Goal: Task Accomplishment & Management: Manage account settings

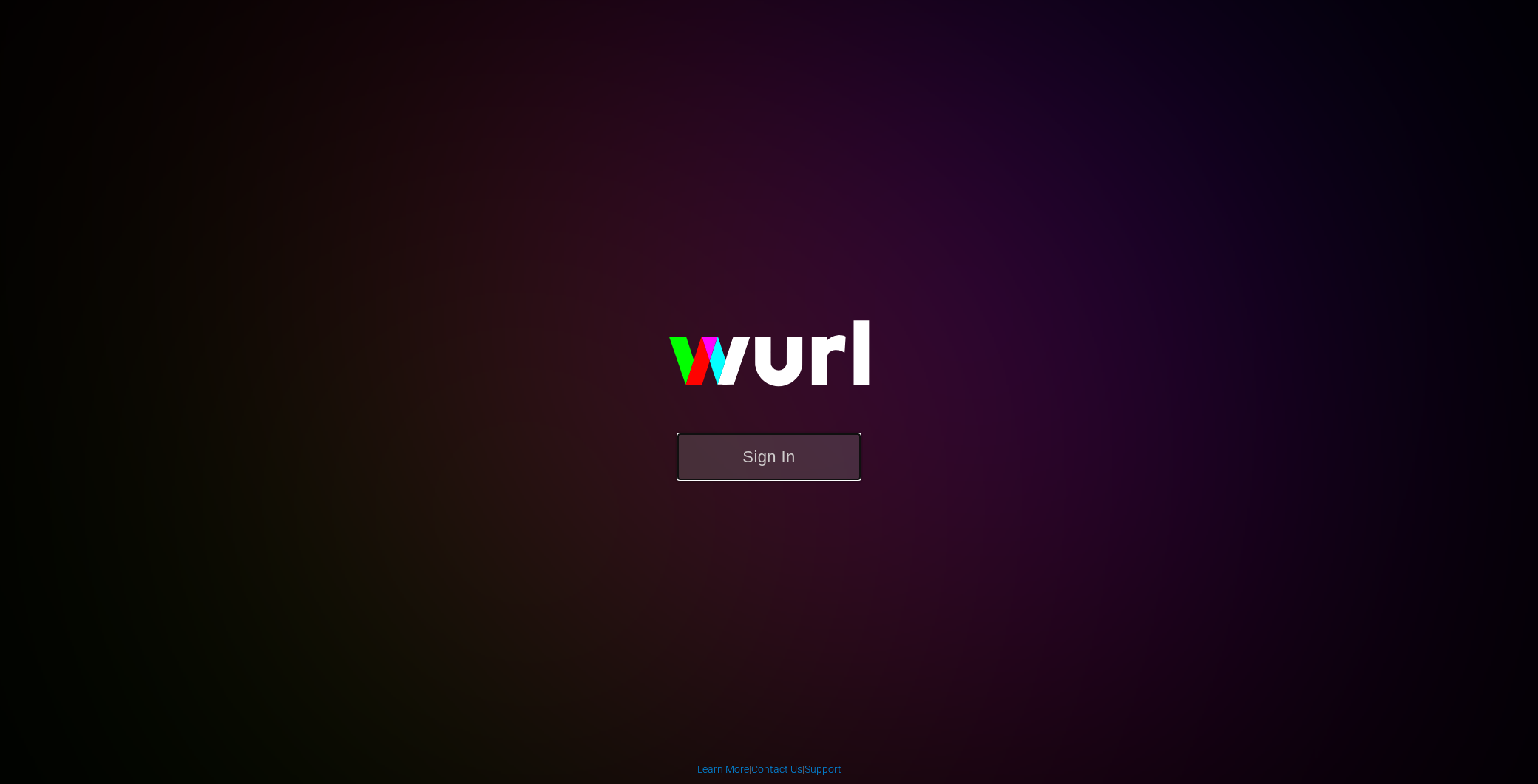
click at [734, 462] on button "Sign In" at bounding box center [769, 456] width 185 height 48
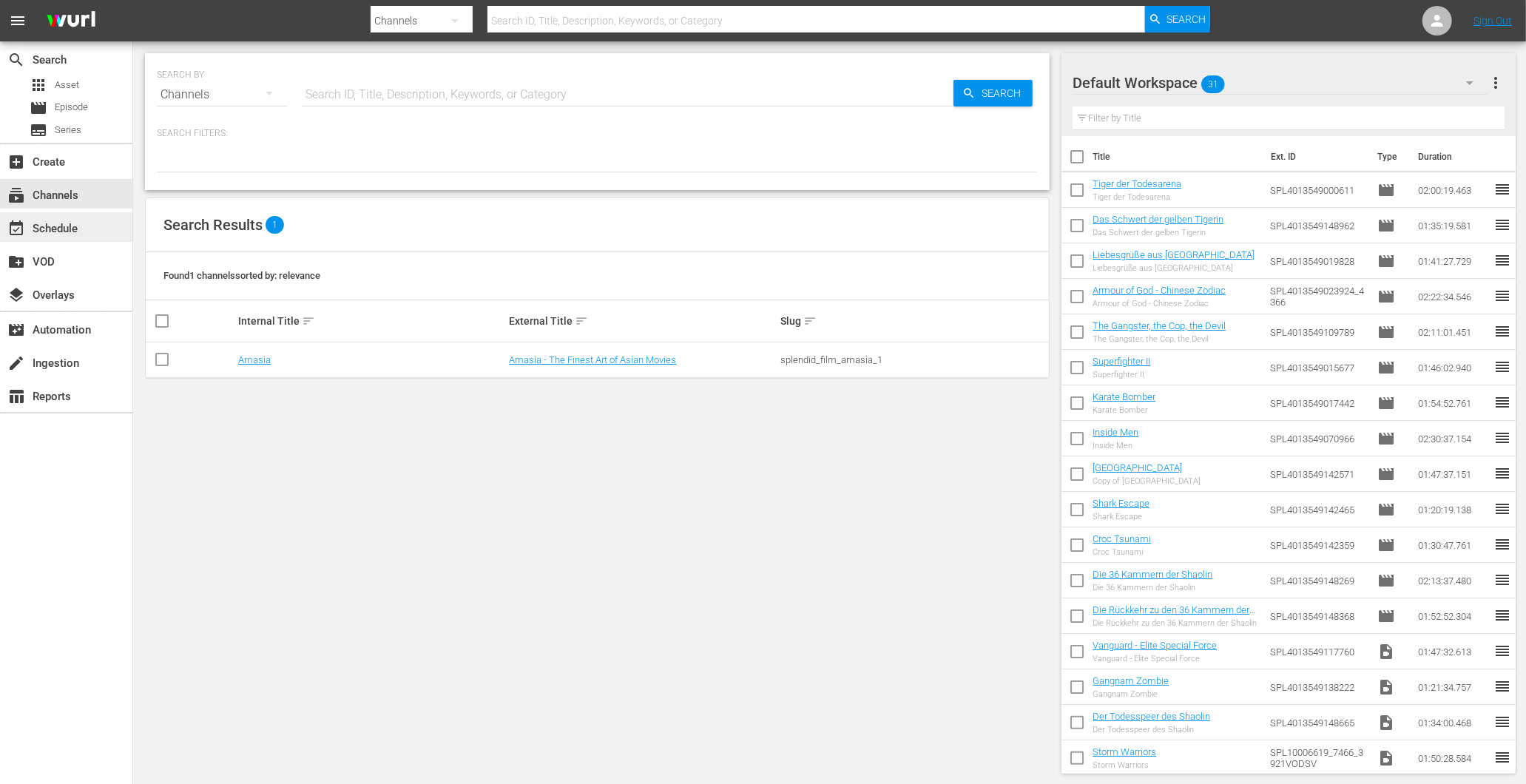
click at [54, 233] on div "event_available Schedule" at bounding box center [41, 226] width 83 height 13
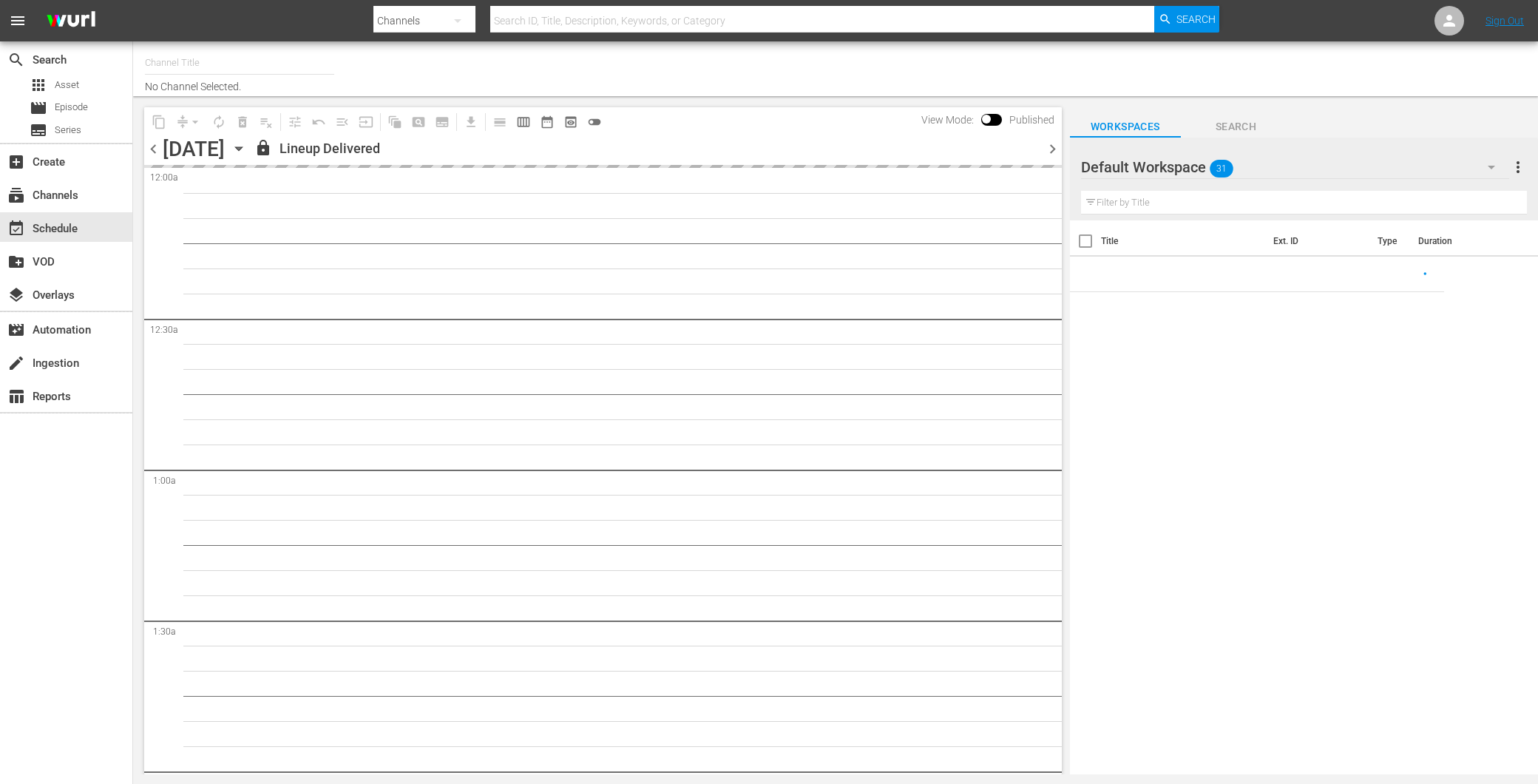
type input "Amasia (1236)"
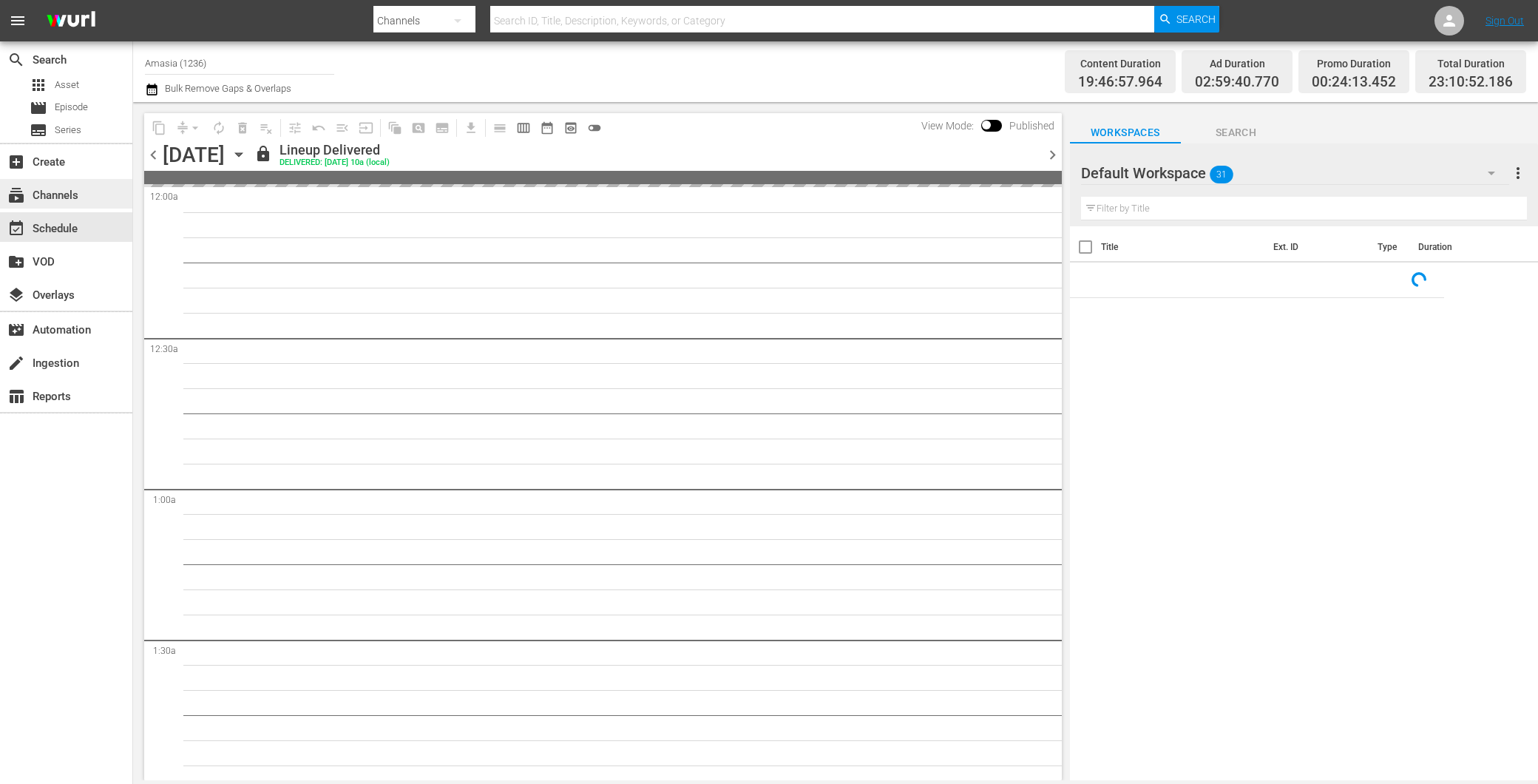
click at [77, 204] on div "subscriptions Channels" at bounding box center [66, 194] width 132 height 30
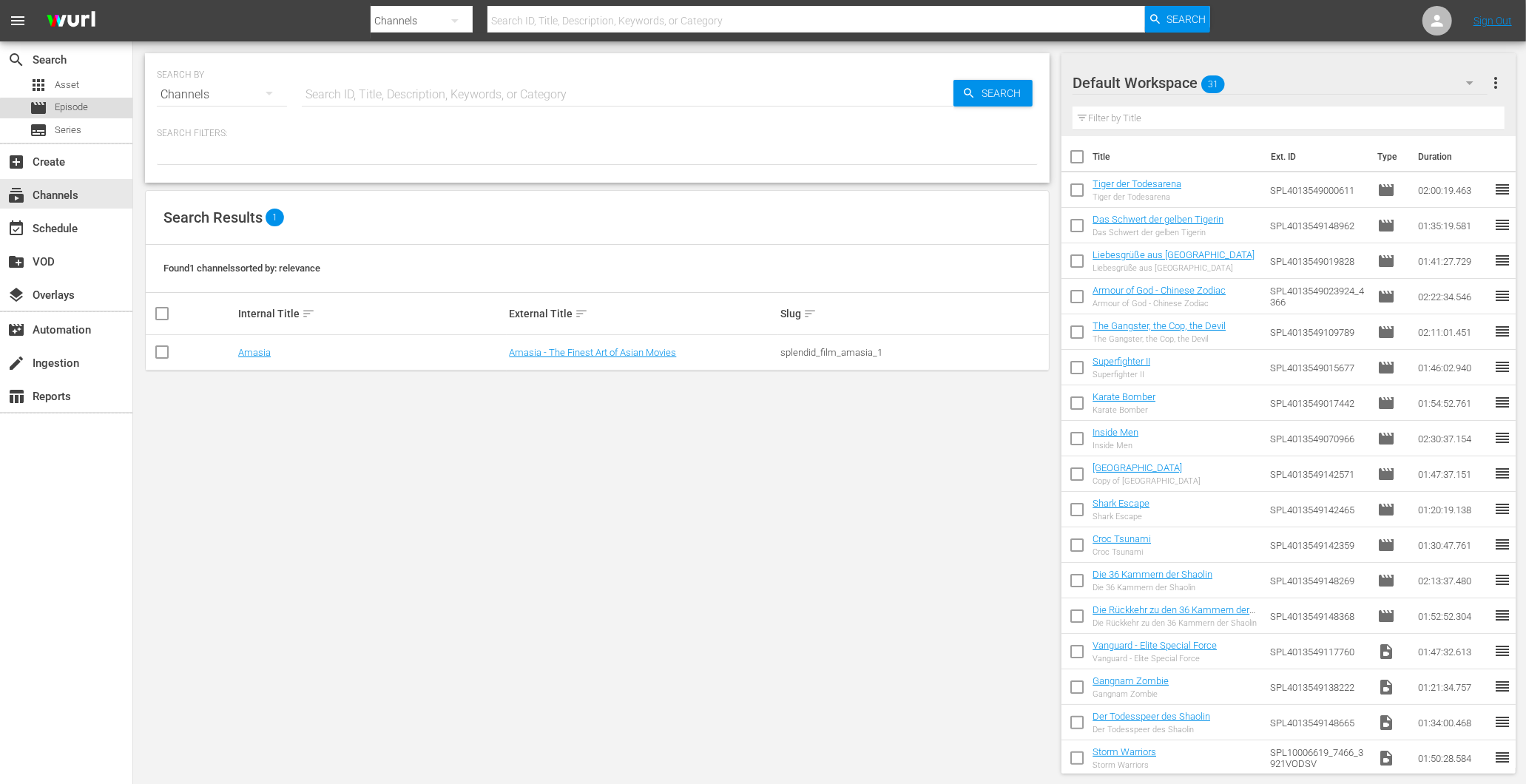
click at [70, 109] on span "Episode" at bounding box center [71, 106] width 33 height 15
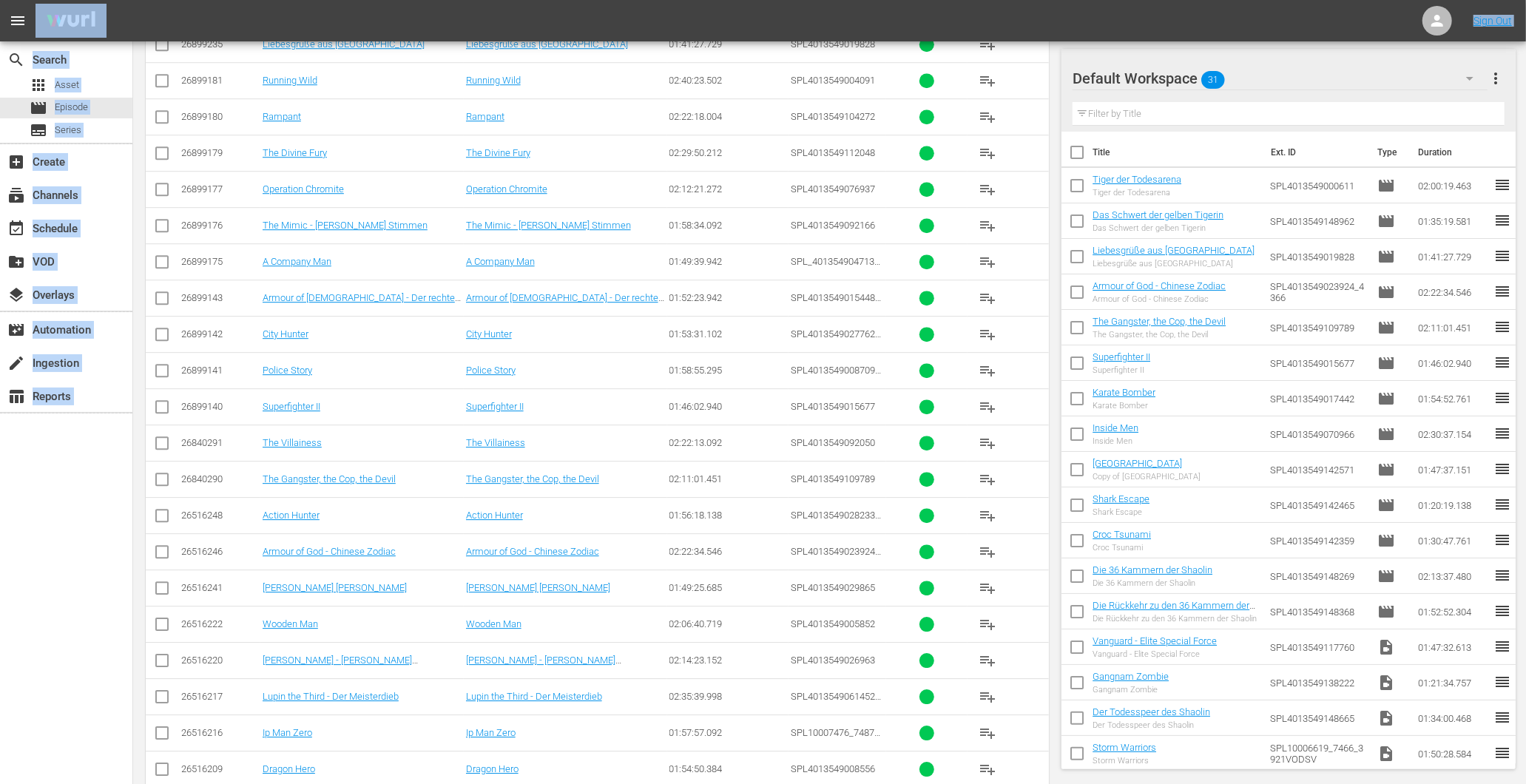
scroll to position [8149, 0]
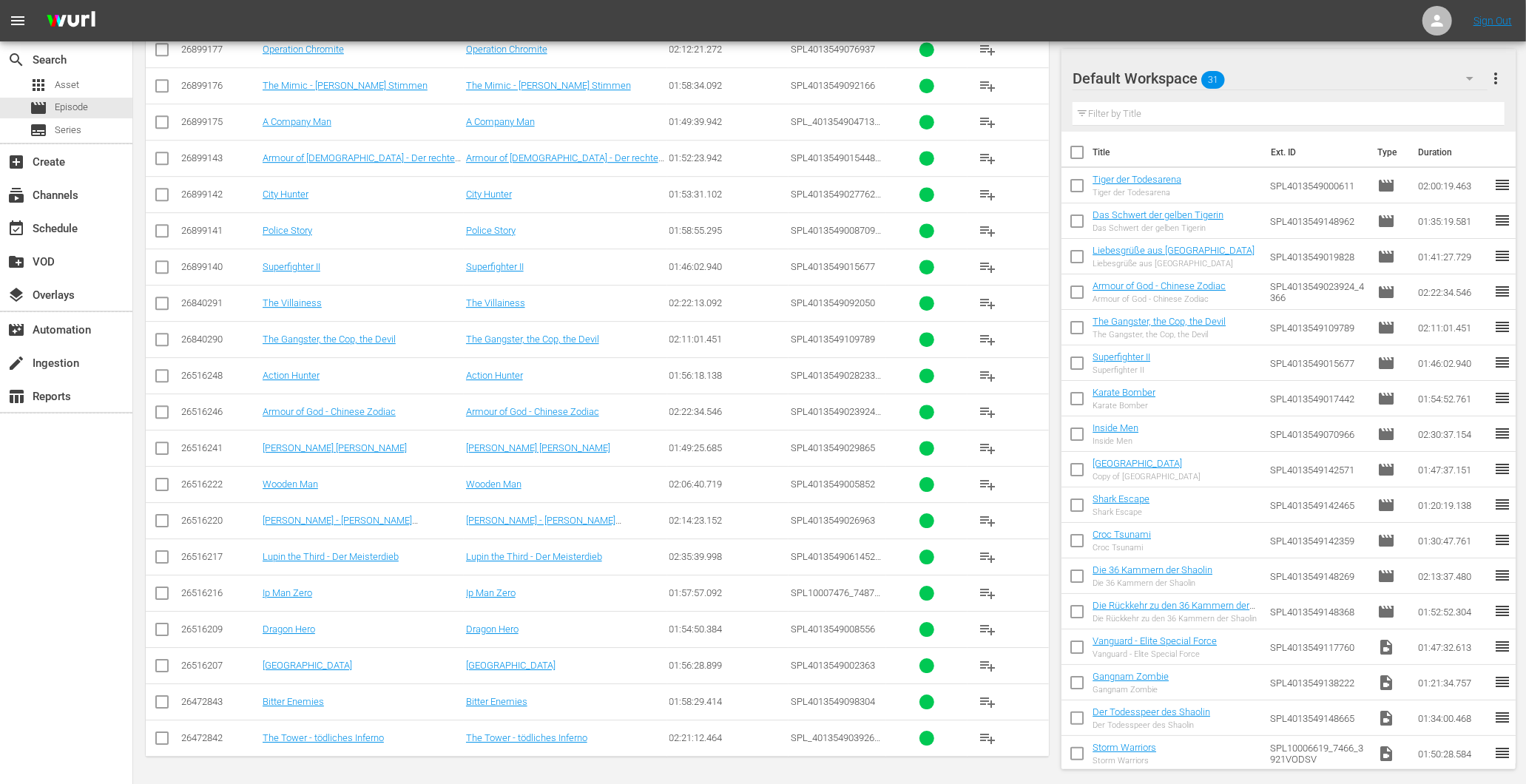
drag, startPoint x: 328, startPoint y: 438, endPoint x: 889, endPoint y: 771, distance: 652.4
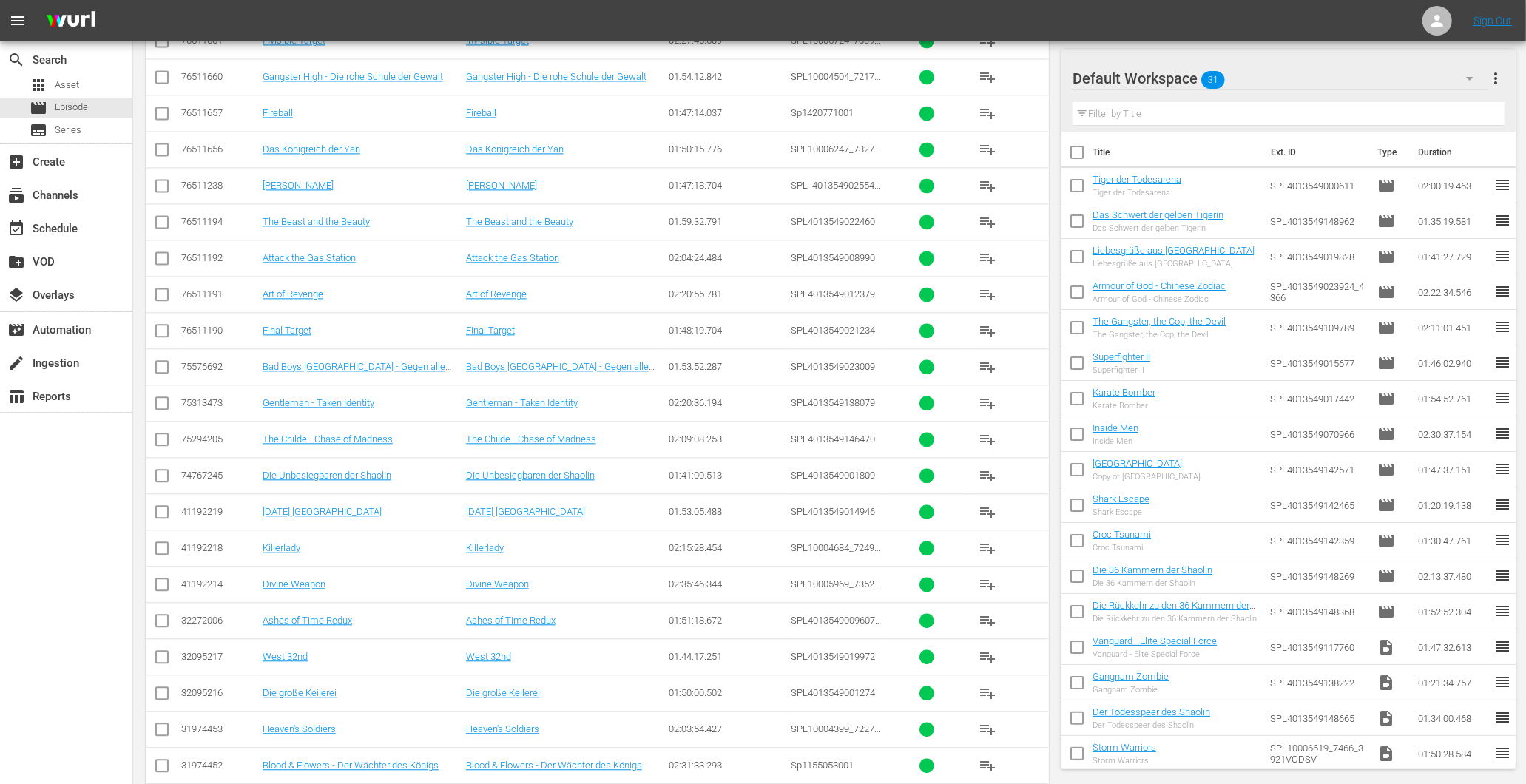
scroll to position [2071, 0]
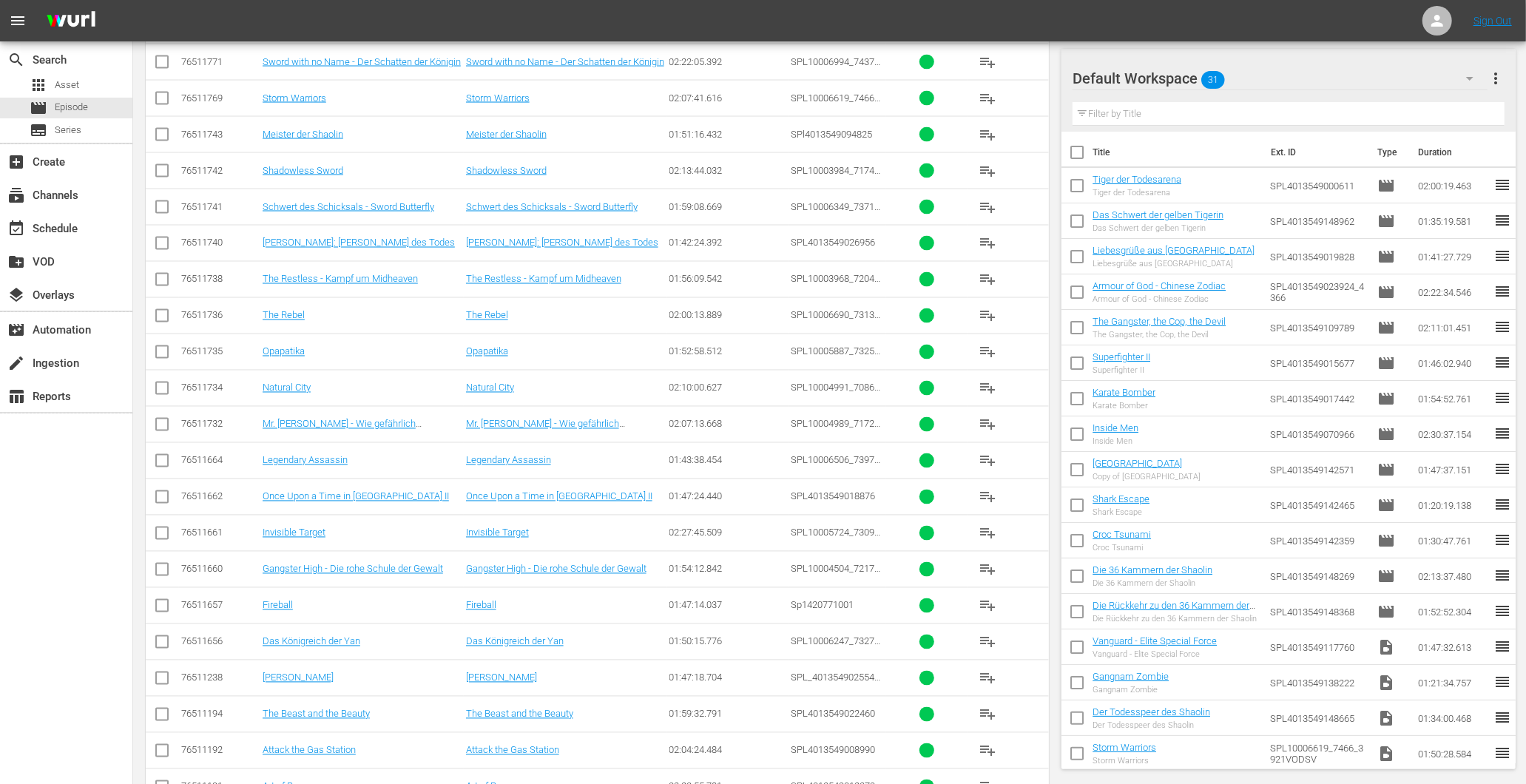
copy tbody "89947376"
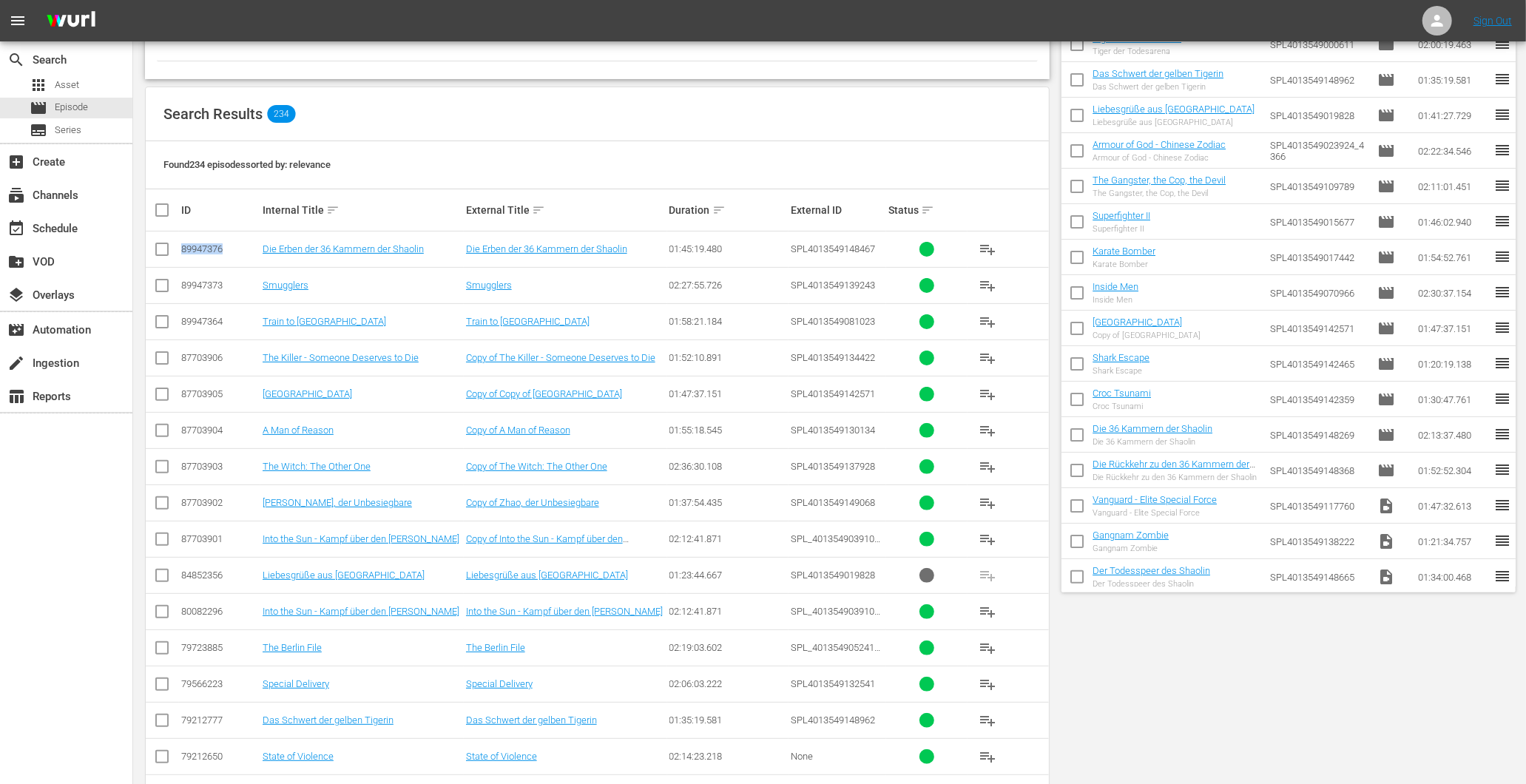
scroll to position [0, 0]
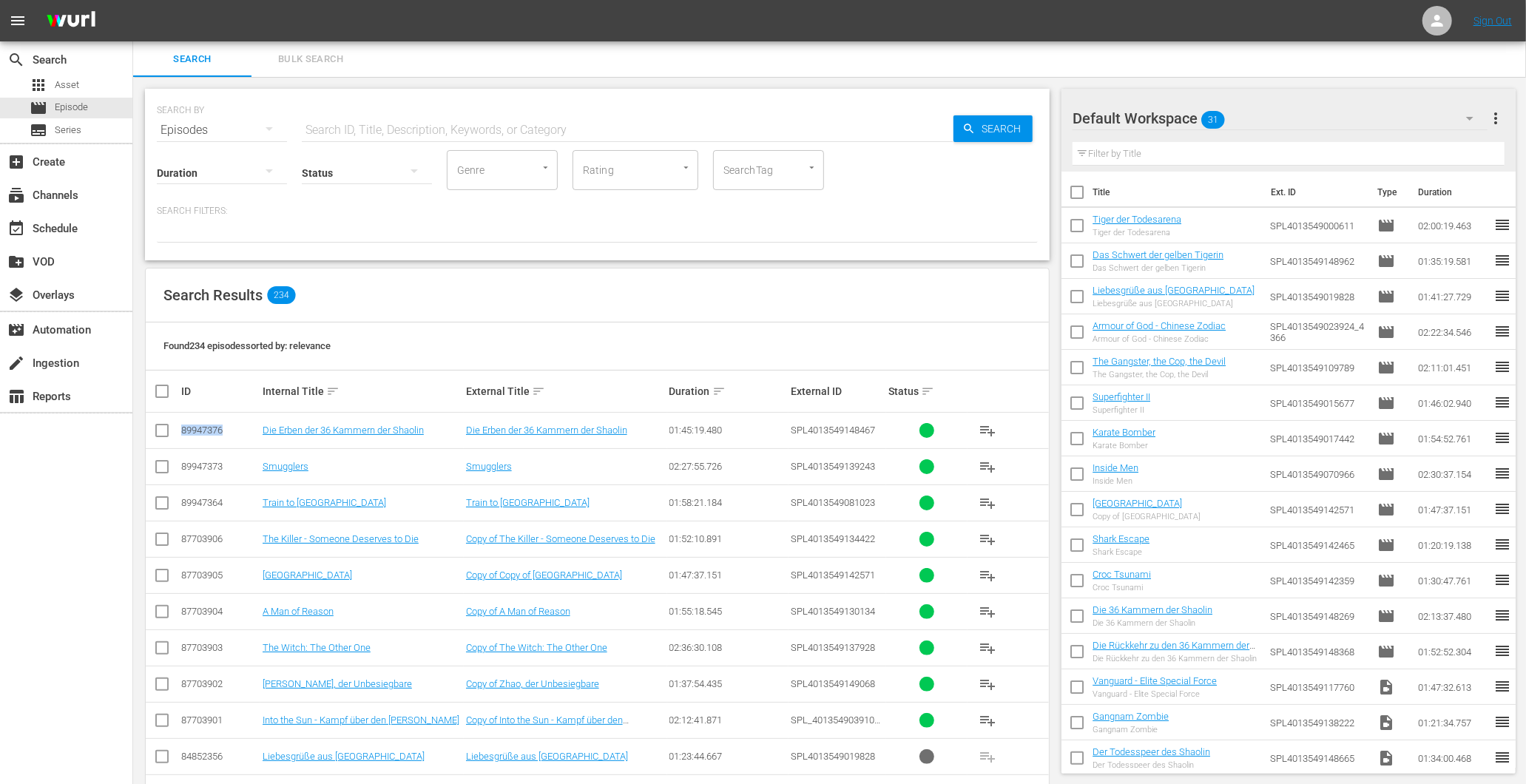
drag, startPoint x: 479, startPoint y: 276, endPoint x: 527, endPoint y: 309, distance: 58.2
click at [478, 276] on div "Search Results 234" at bounding box center [597, 295] width 903 height 54
drag, startPoint x: 240, startPoint y: 428, endPoint x: 176, endPoint y: 418, distance: 64.8
click at [176, 418] on tr "89947376 Die Erben der 36 Kammern der Shaolin Die Erben der 36 Kammern der Shao…" at bounding box center [597, 430] width 903 height 36
copy div "89947376"
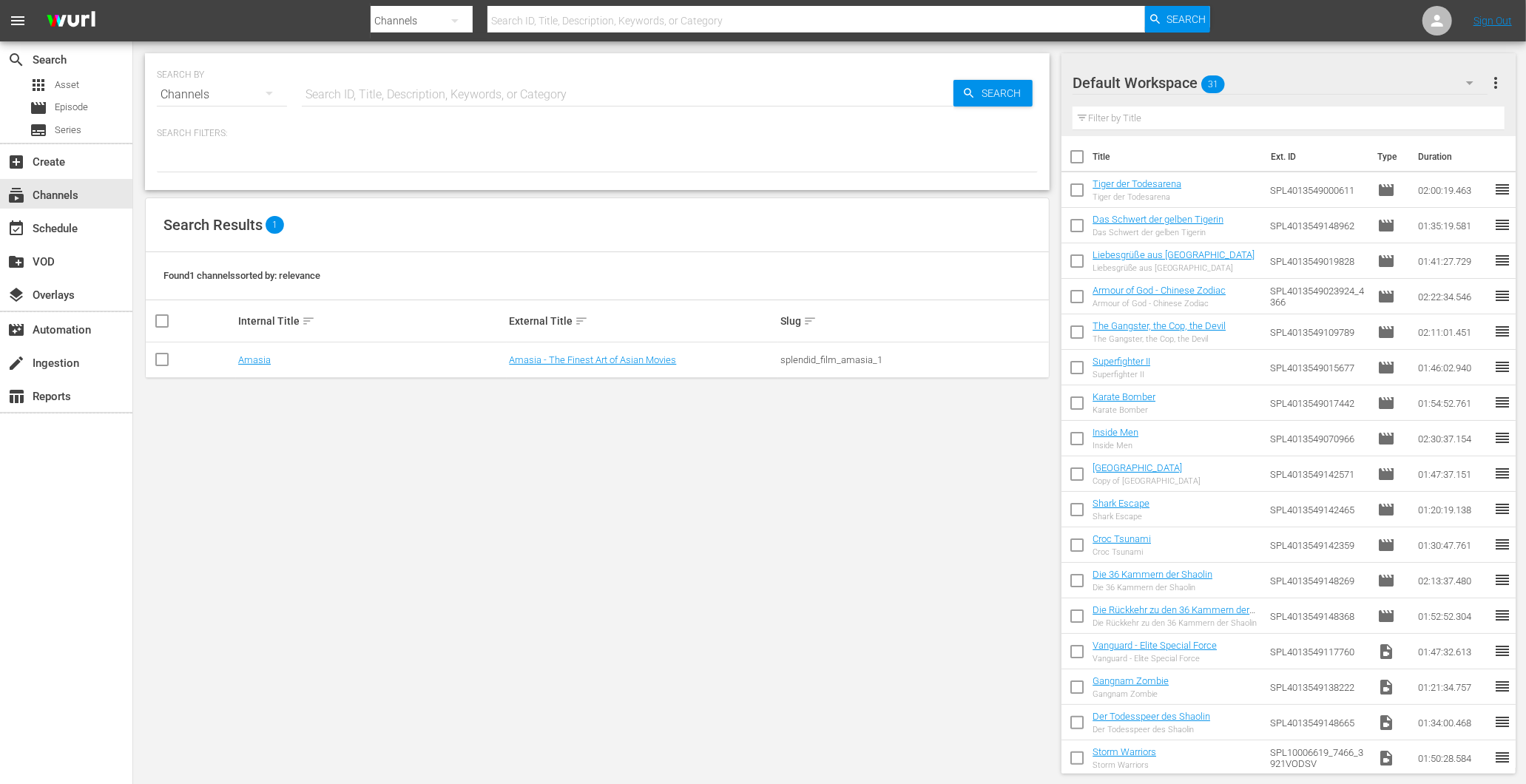
click at [357, 84] on input "text" at bounding box center [628, 95] width 652 height 35
click at [113, 106] on div "movie Episode" at bounding box center [66, 108] width 132 height 21
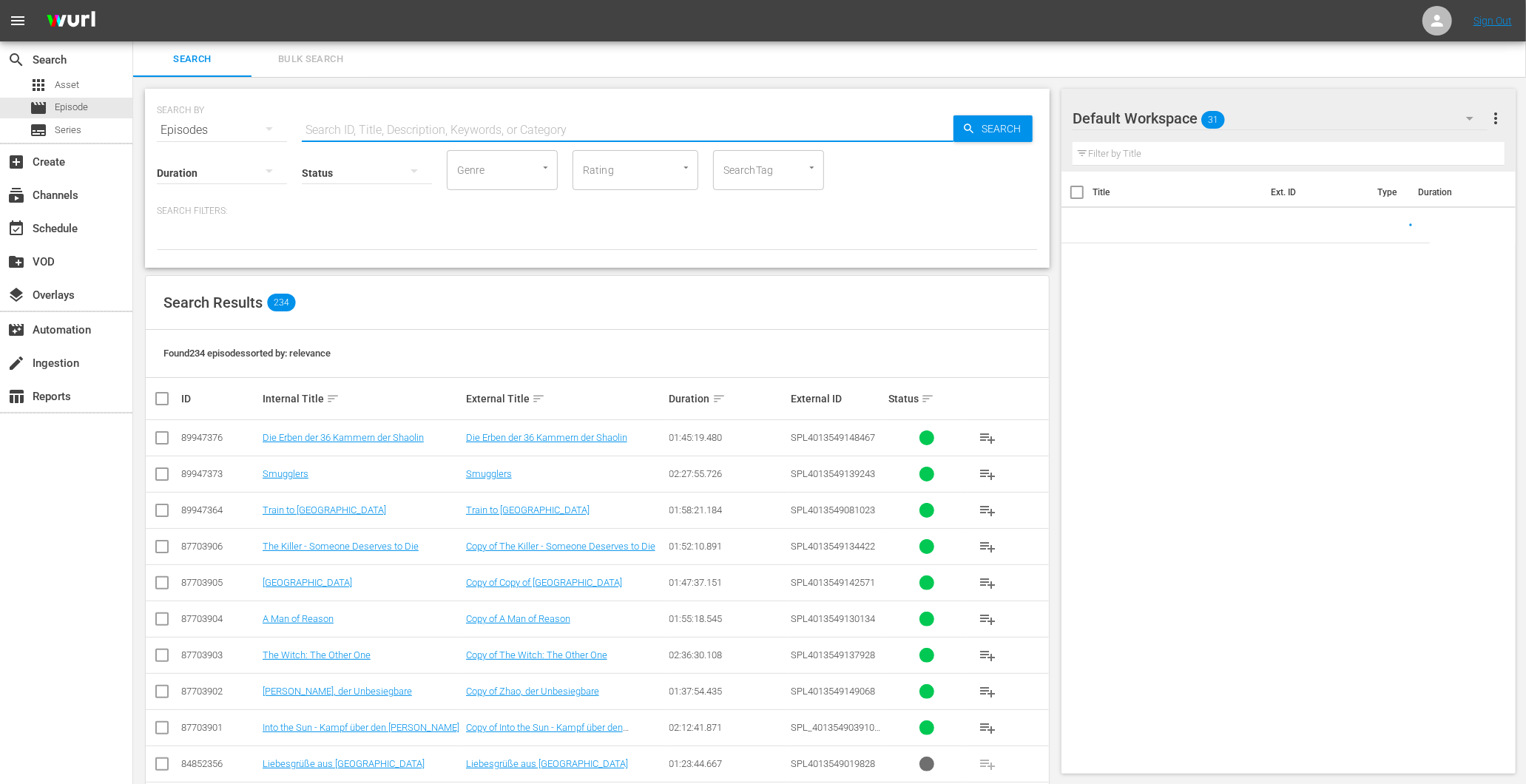
click at [453, 132] on input "text" at bounding box center [628, 130] width 652 height 35
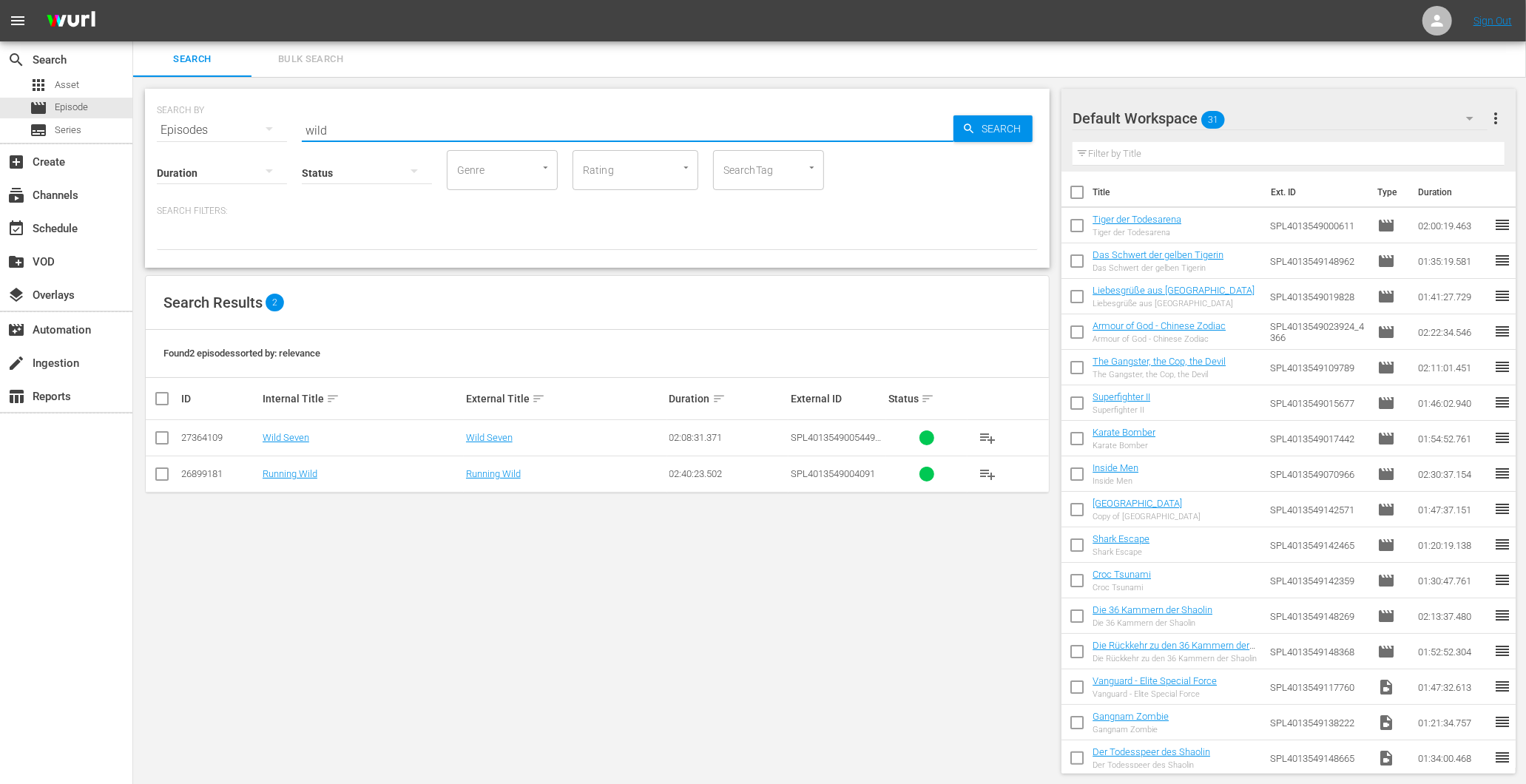
type input "wild"
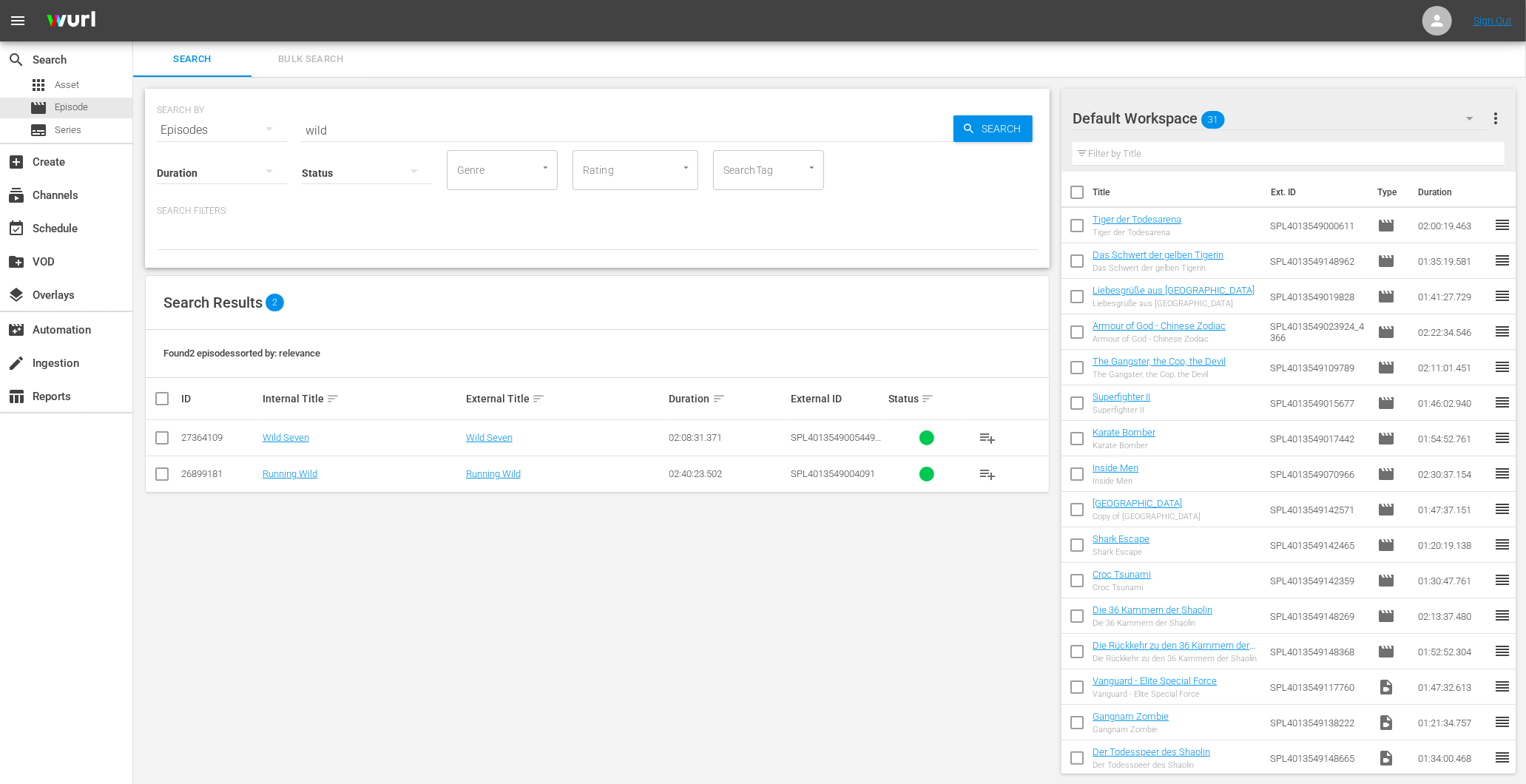
click at [500, 483] on td "Running Wild" at bounding box center [566, 473] width 204 height 36
click at [499, 477] on link "Running Wild" at bounding box center [494, 473] width 55 height 11
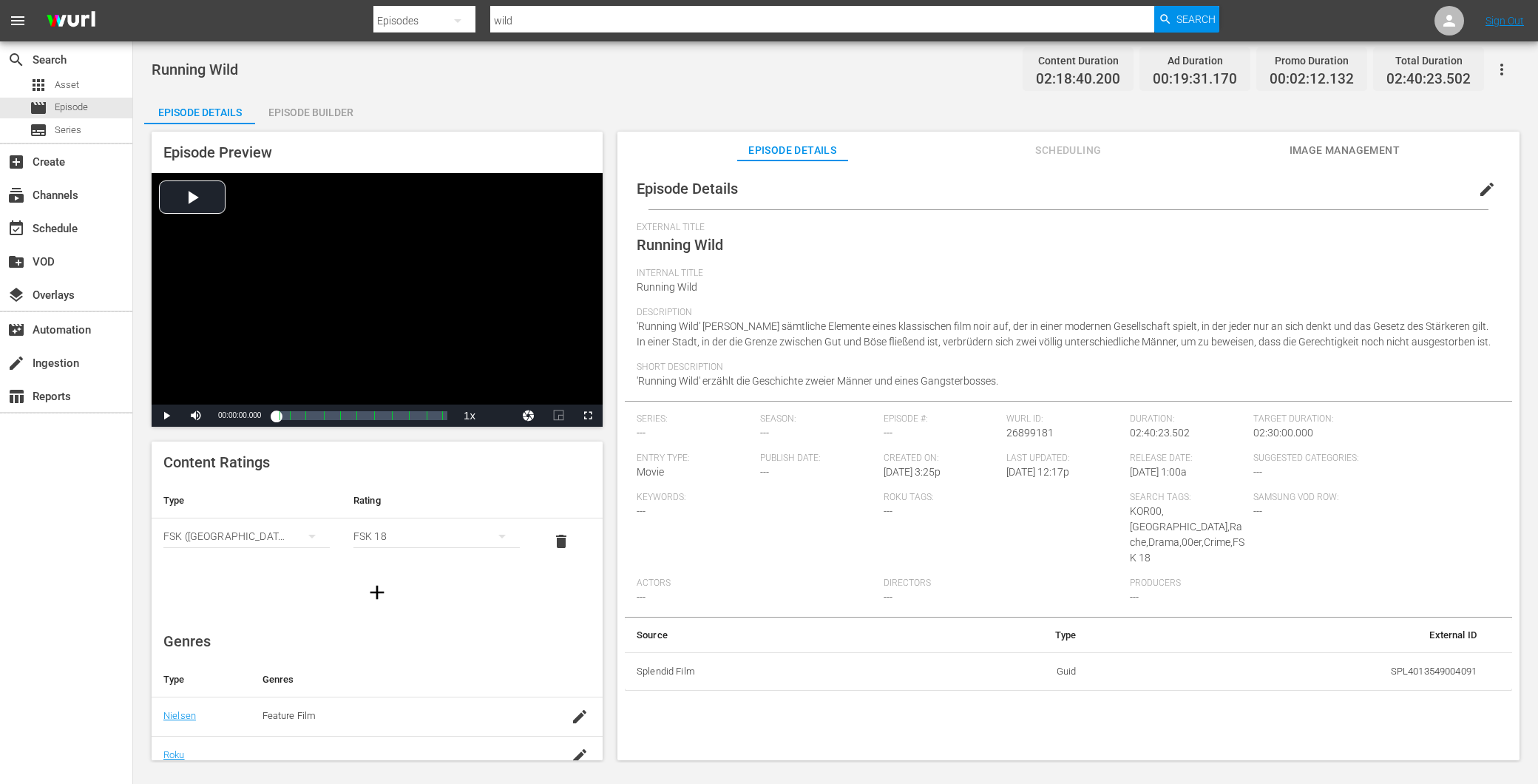
click at [334, 113] on div "Episode Builder" at bounding box center [310, 112] width 111 height 35
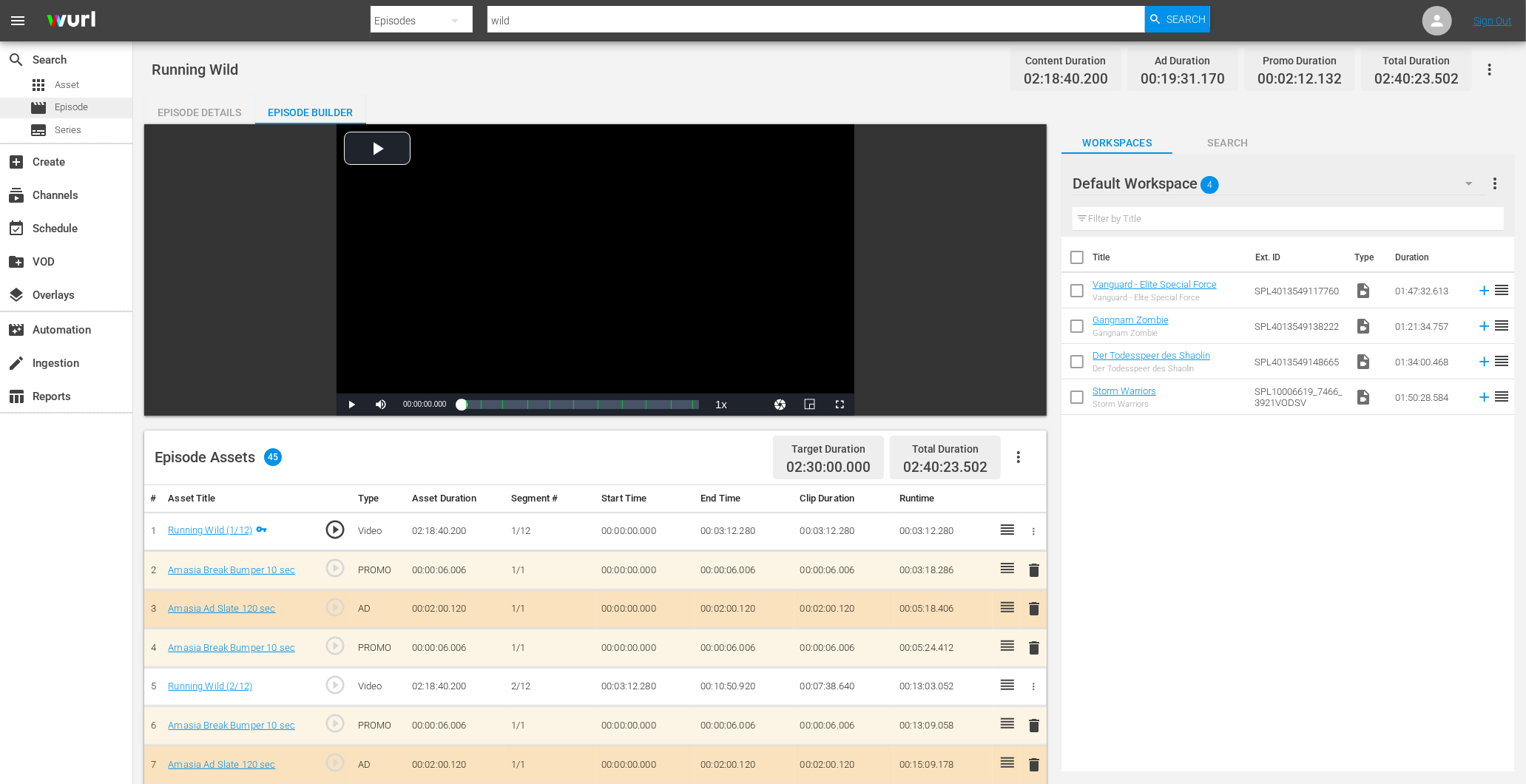
click at [86, 109] on span "Episode" at bounding box center [71, 106] width 33 height 15
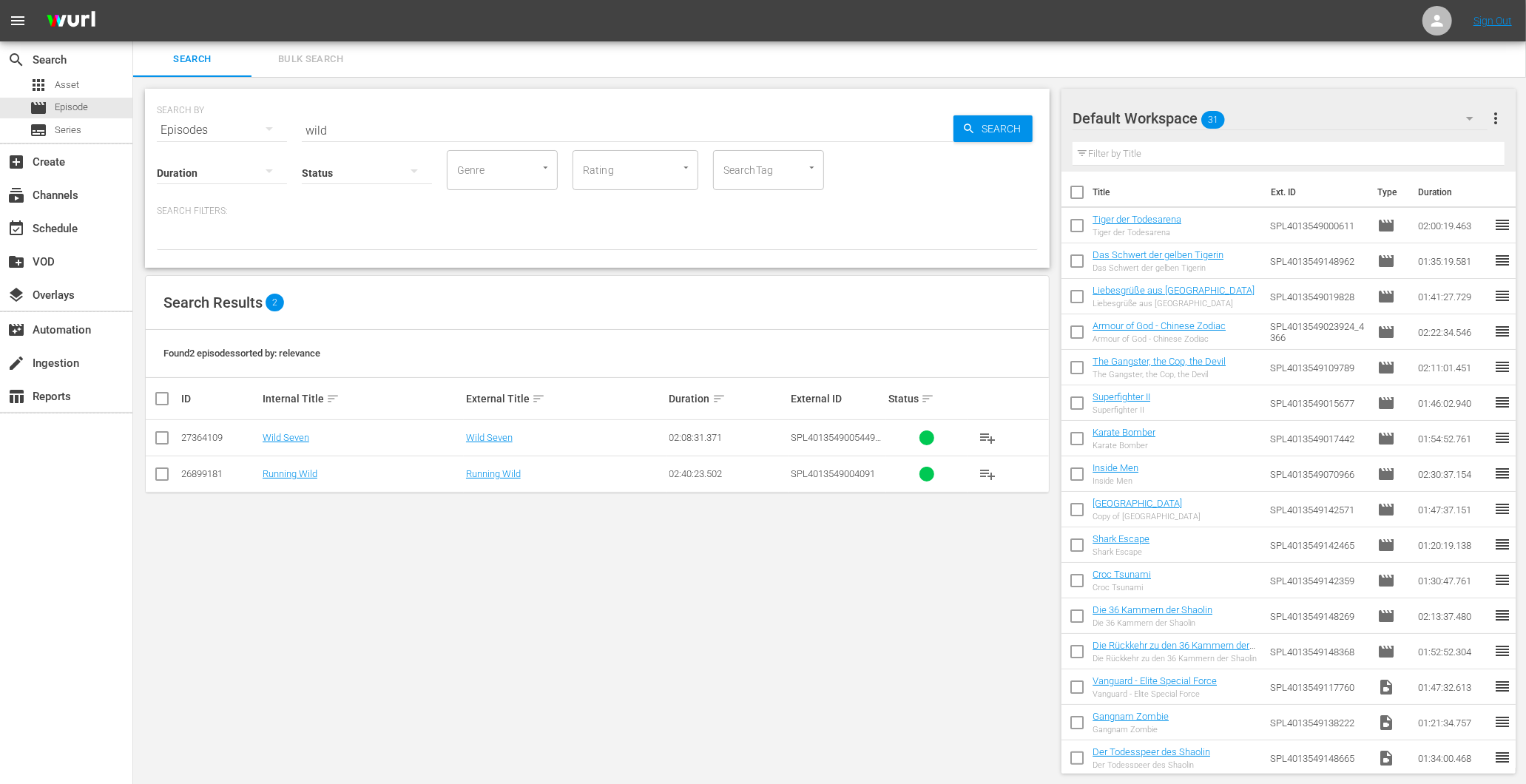
click at [344, 122] on input "wild" at bounding box center [628, 130] width 652 height 35
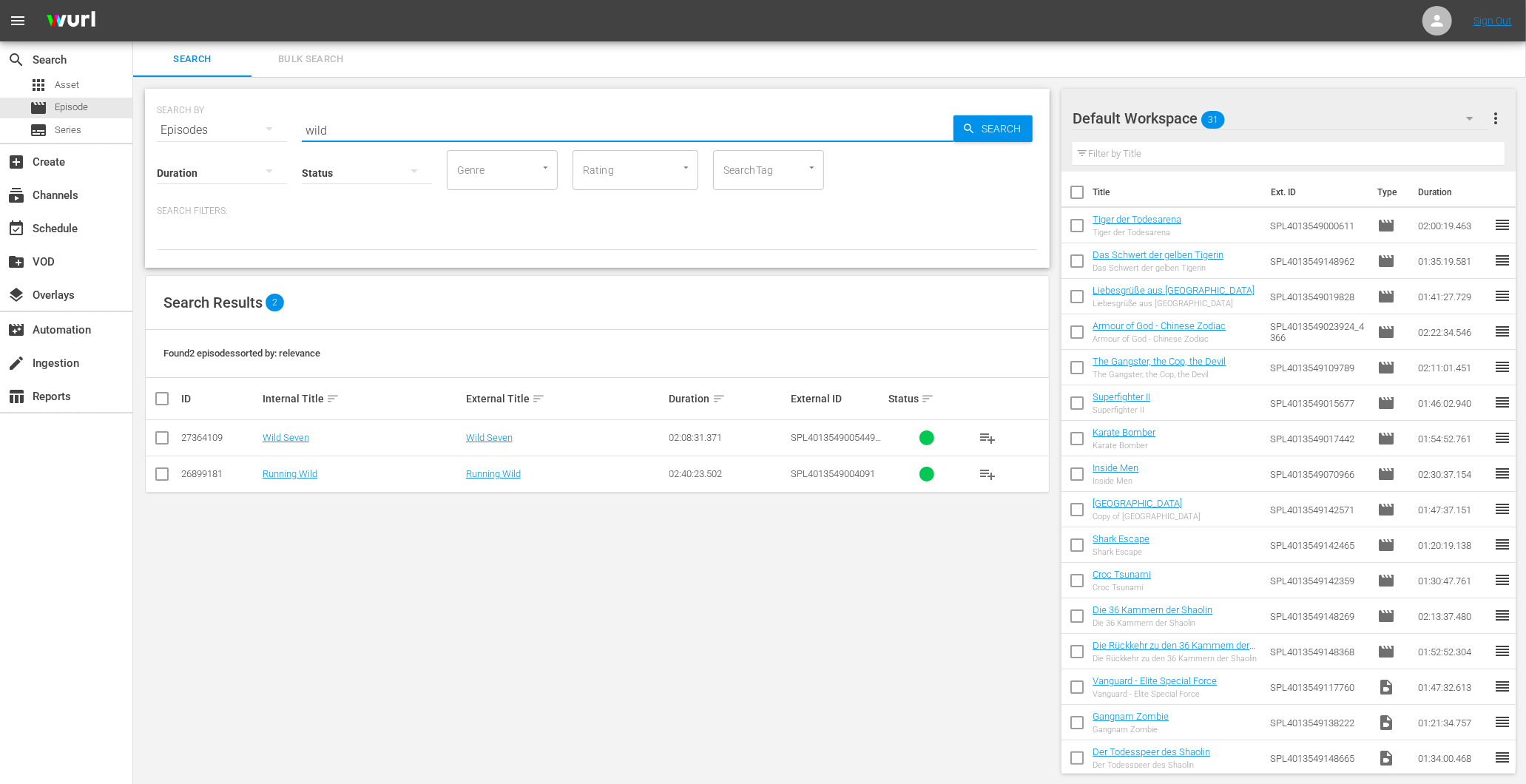
click at [344, 122] on input "wild" at bounding box center [628, 130] width 652 height 35
type input "city hunter"
click at [497, 441] on link "City Hunter" at bounding box center [489, 437] width 46 height 11
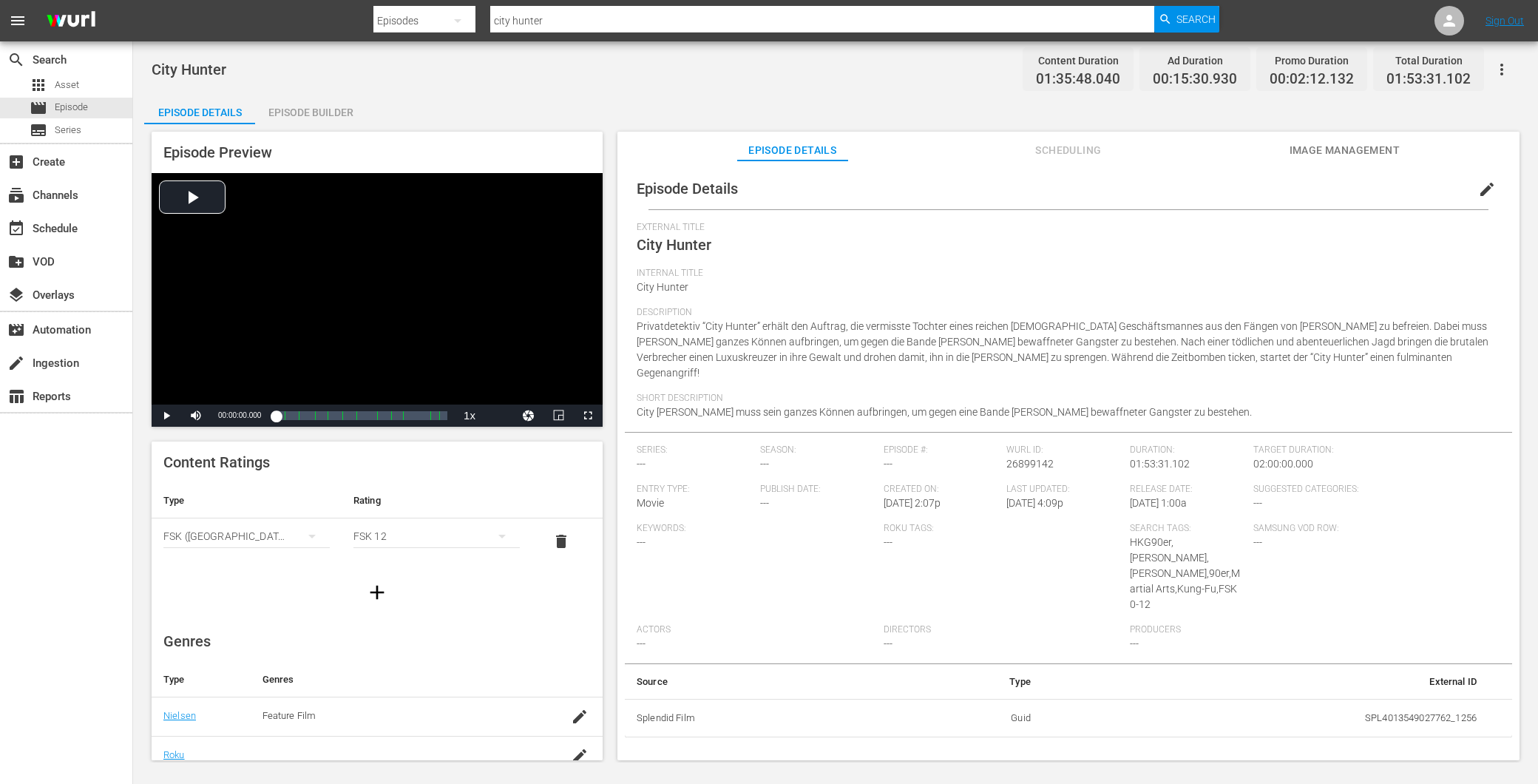
click at [1350, 138] on button "Image Management" at bounding box center [1344, 146] width 111 height 30
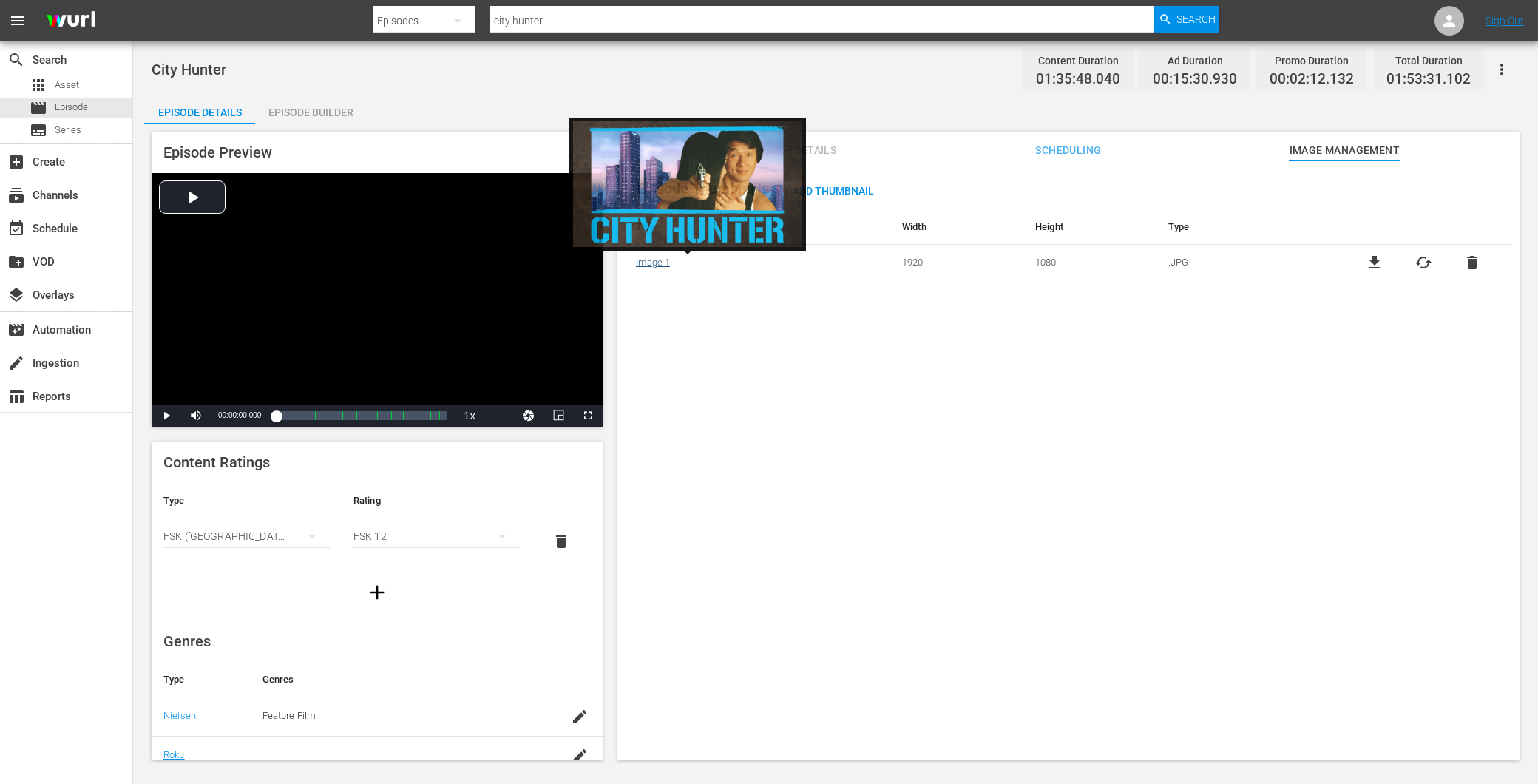
click at [658, 268] on link "Image 1" at bounding box center [653, 262] width 34 height 11
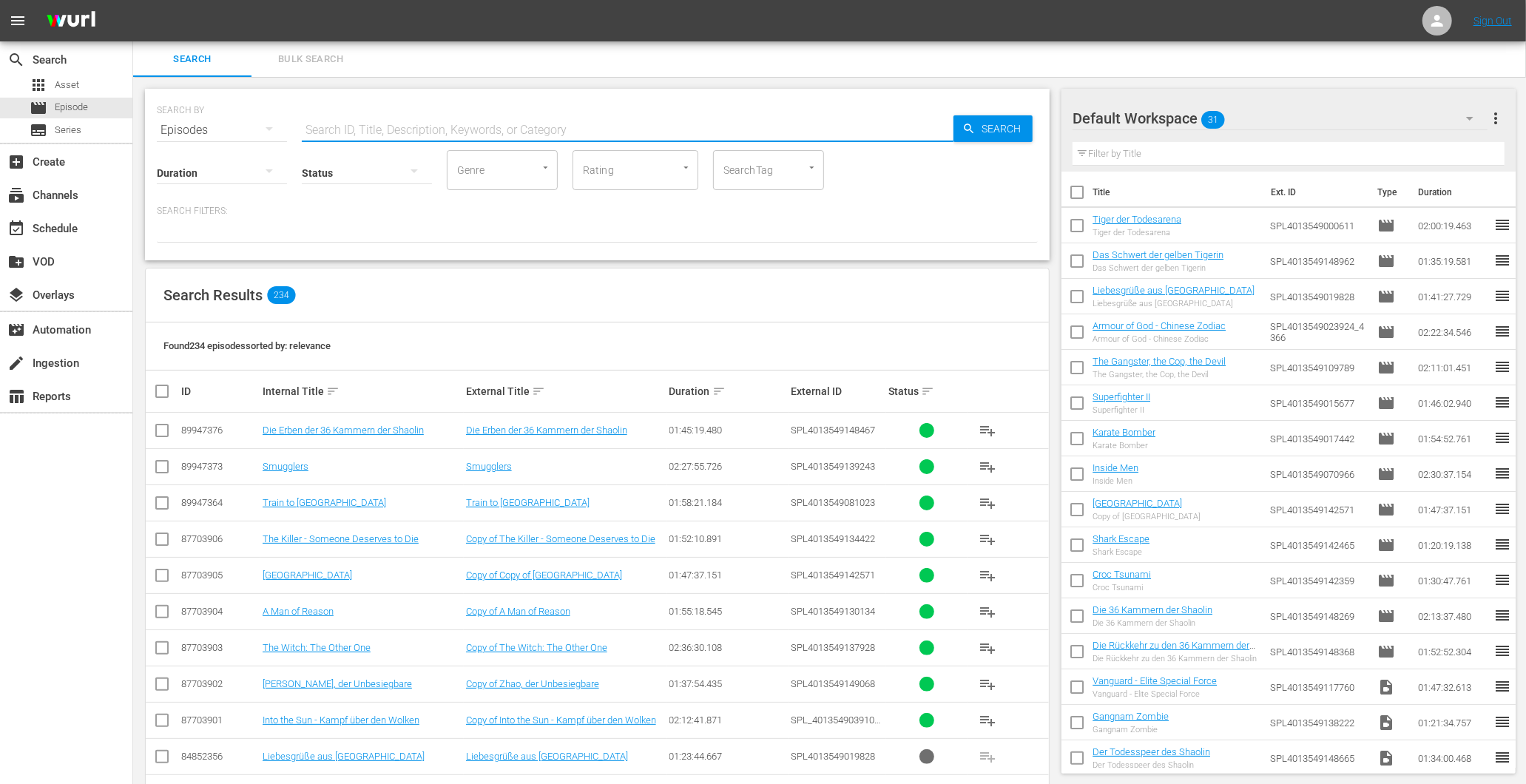
click at [439, 122] on input "text" at bounding box center [628, 130] width 652 height 35
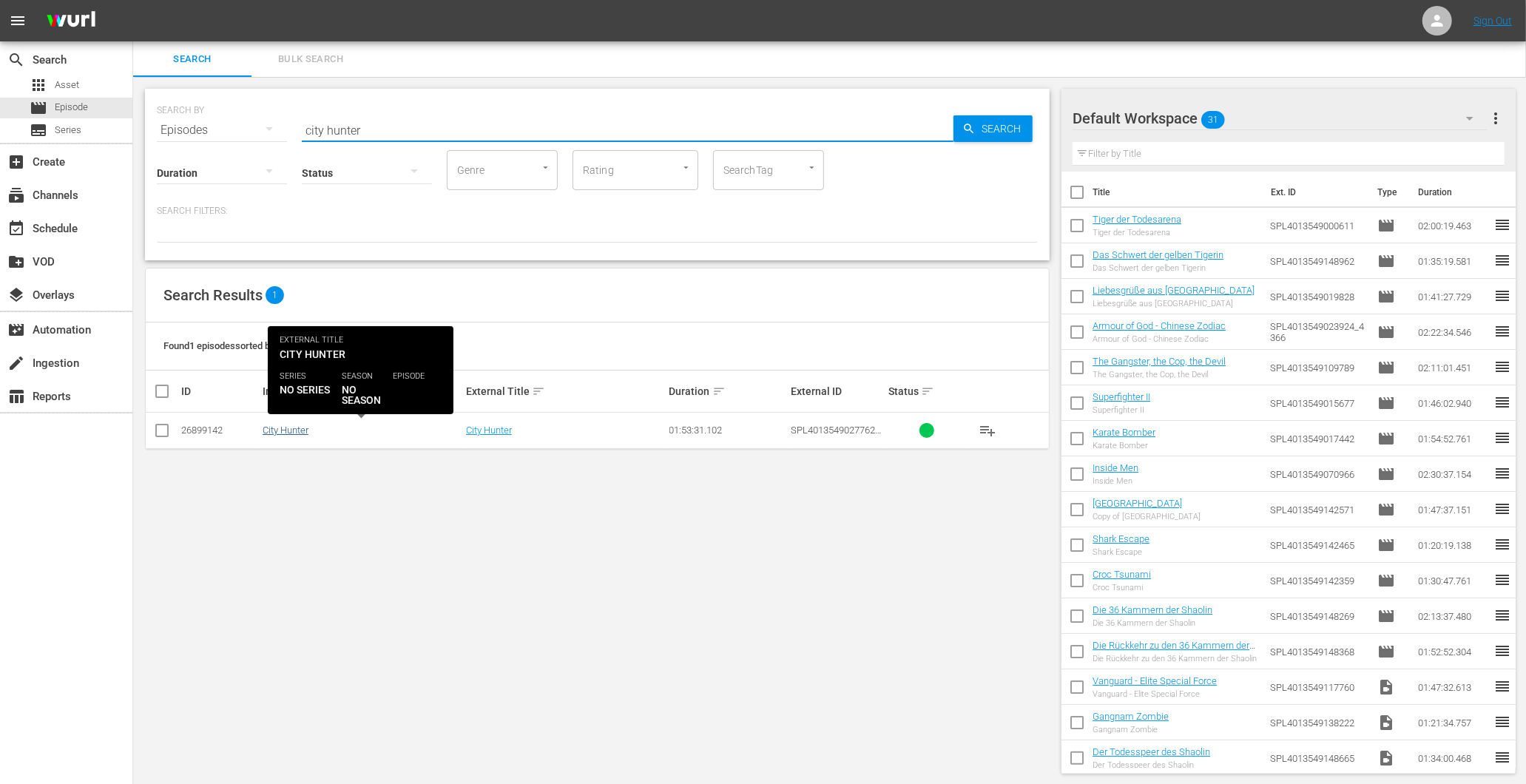
type input "city hunter"
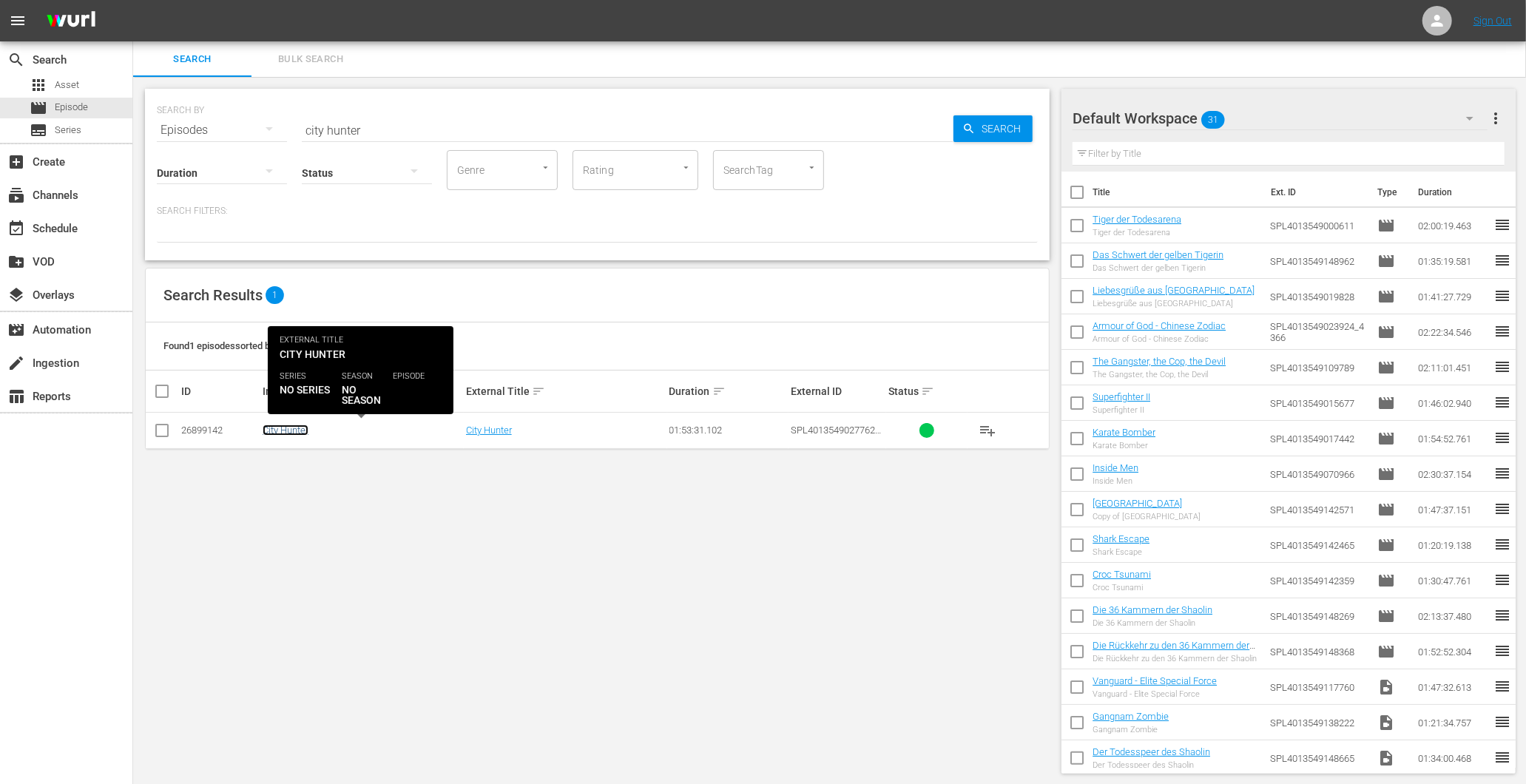
click at [292, 430] on link "City Hunter" at bounding box center [285, 430] width 46 height 11
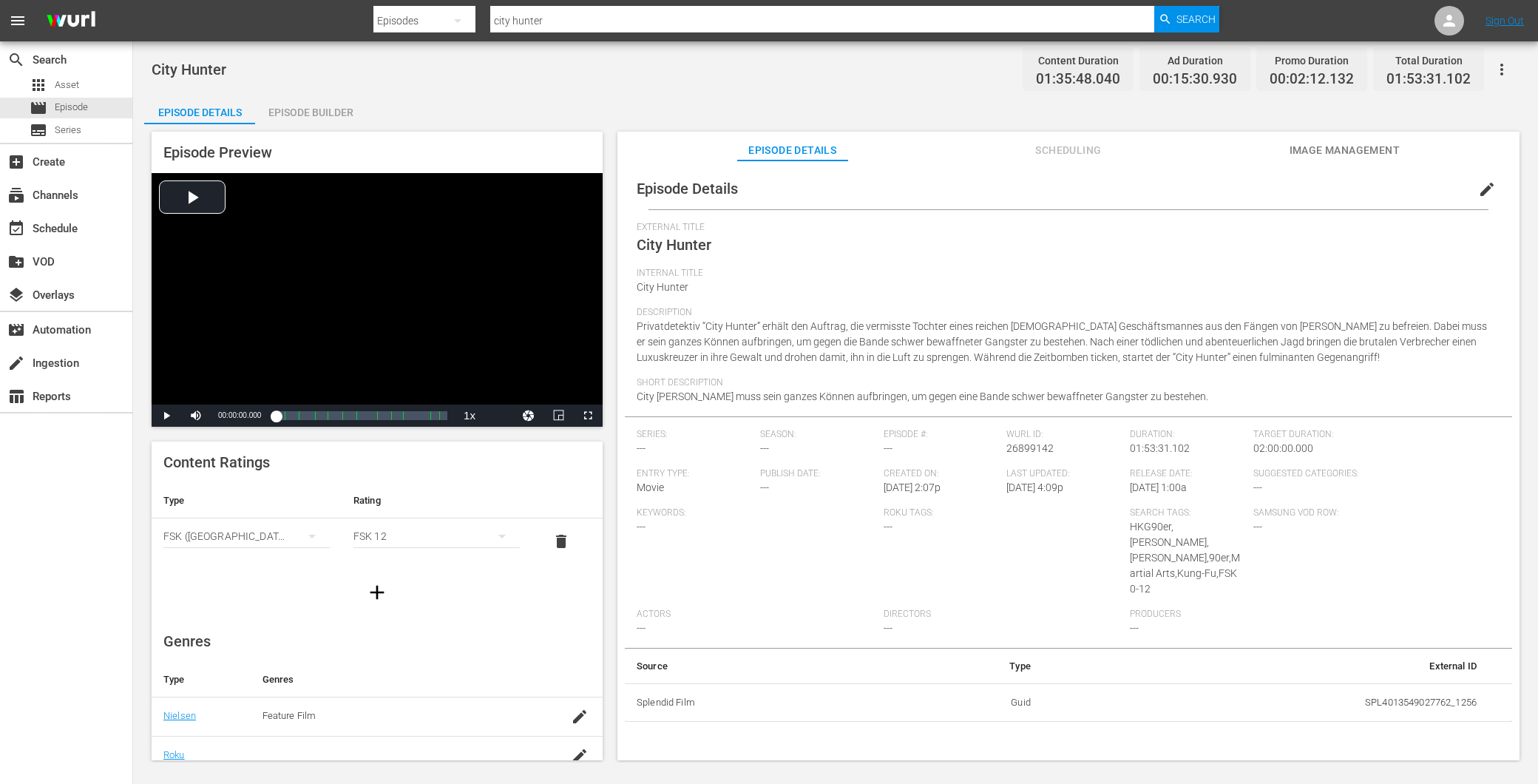
drag, startPoint x: 345, startPoint y: 109, endPoint x: 364, endPoint y: 114, distance: 19.6
click at [347, 109] on div "Episode Builder" at bounding box center [310, 112] width 111 height 35
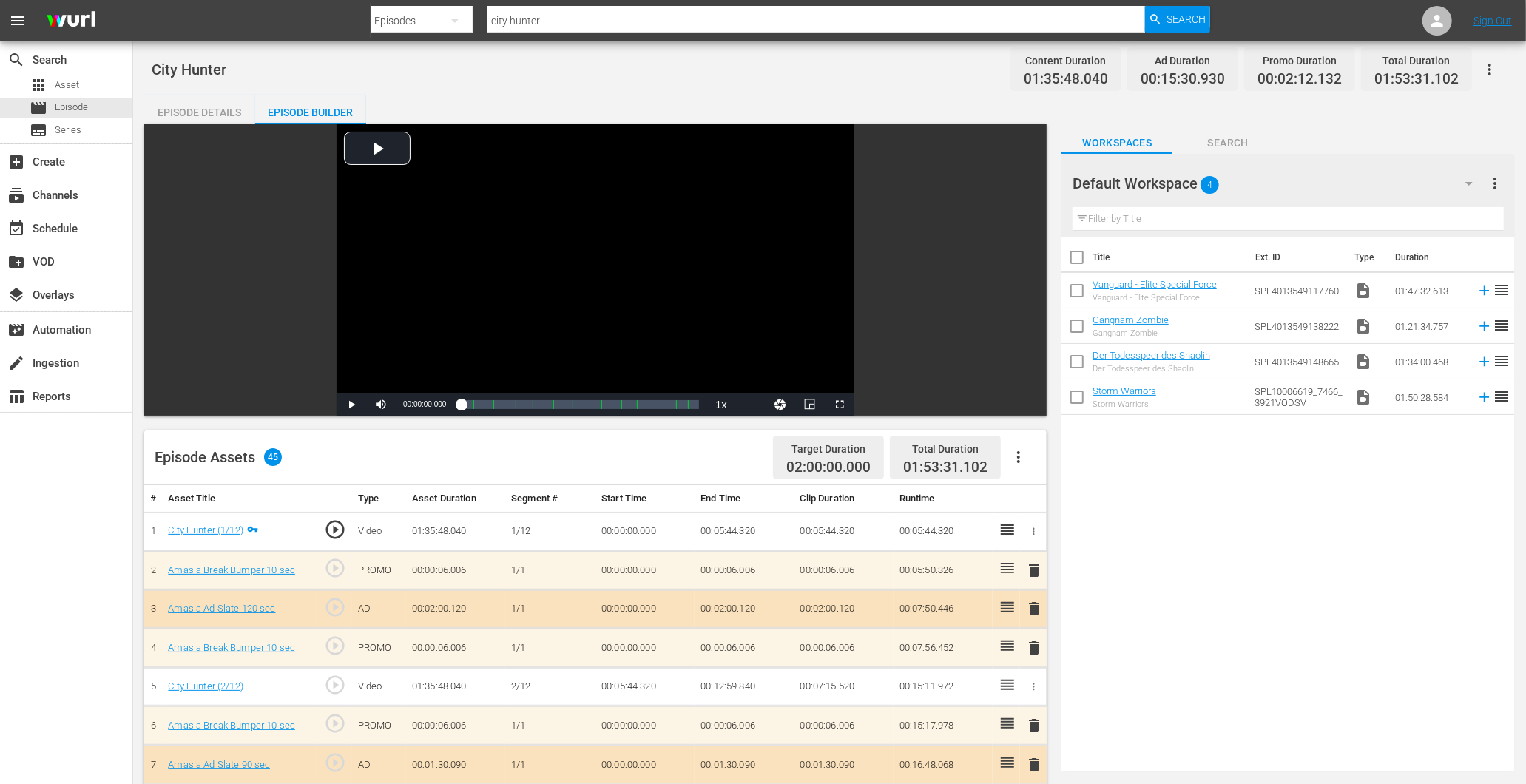
click at [178, 102] on div "Episode Details" at bounding box center [199, 112] width 111 height 35
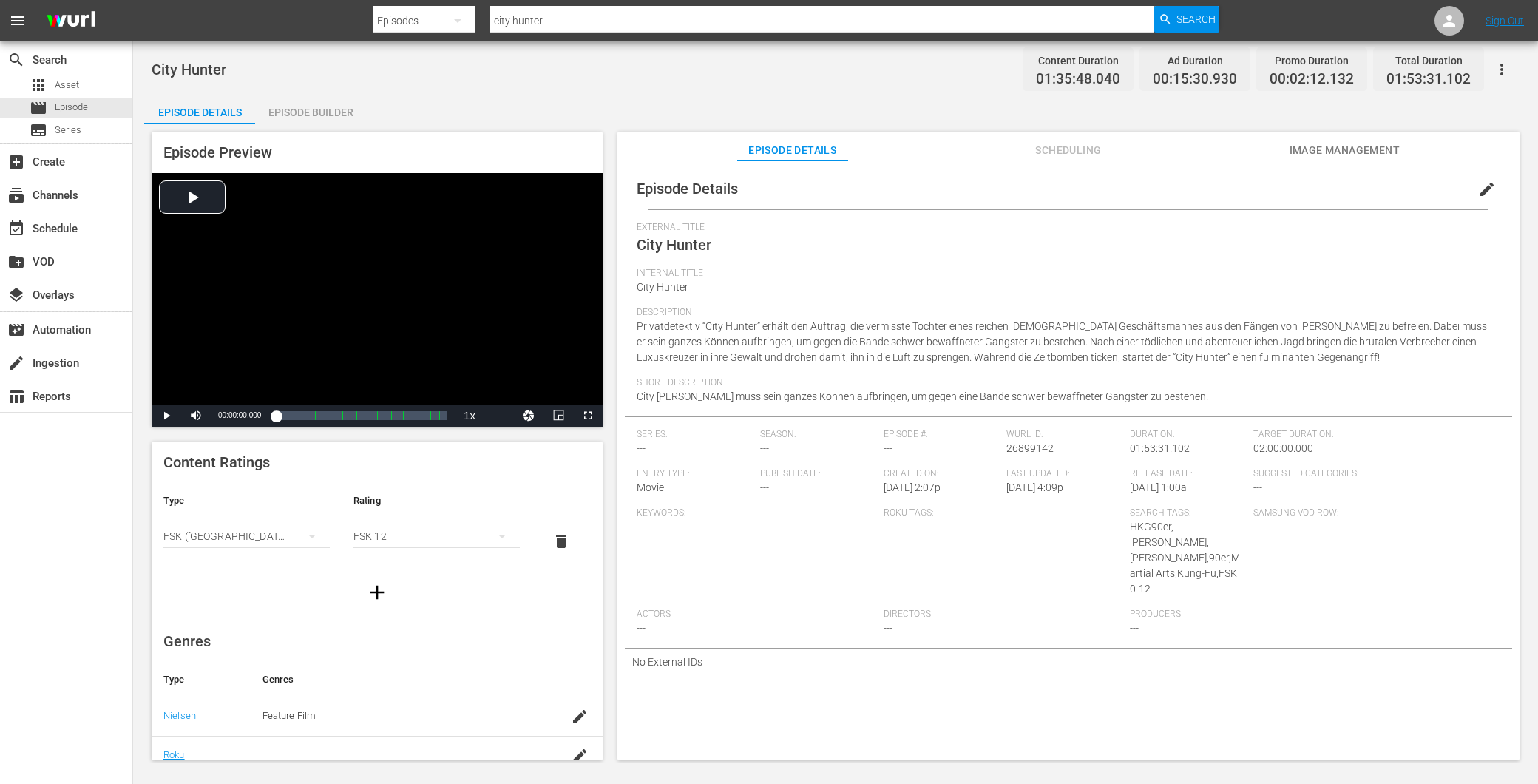
click at [409, 538] on div "FSK 12" at bounding box center [436, 536] width 166 height 41
click at [428, 641] on div "FSK 18" at bounding box center [428, 636] width 125 height 24
click at [1300, 144] on span "Image Management" at bounding box center [1344, 151] width 111 height 18
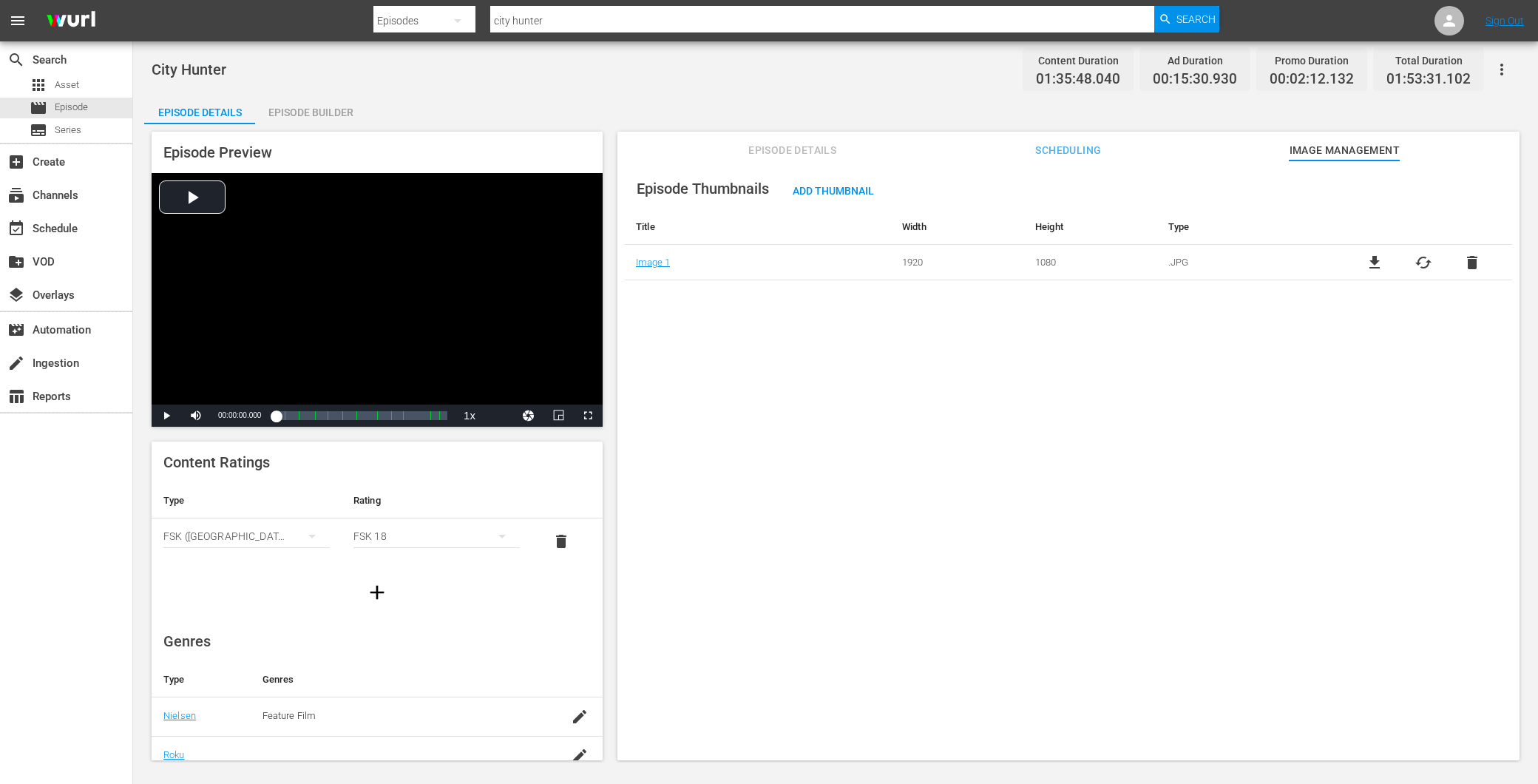
click at [787, 128] on div "Episode Preview Video Player is loading. Play Video Play Mute Current Time 00:0…" at bounding box center [835, 447] width 1383 height 648
drag, startPoint x: 795, startPoint y: 144, endPoint x: 829, endPoint y: 160, distance: 37.6
click at [800, 148] on span "Episode Details" at bounding box center [793, 151] width 111 height 18
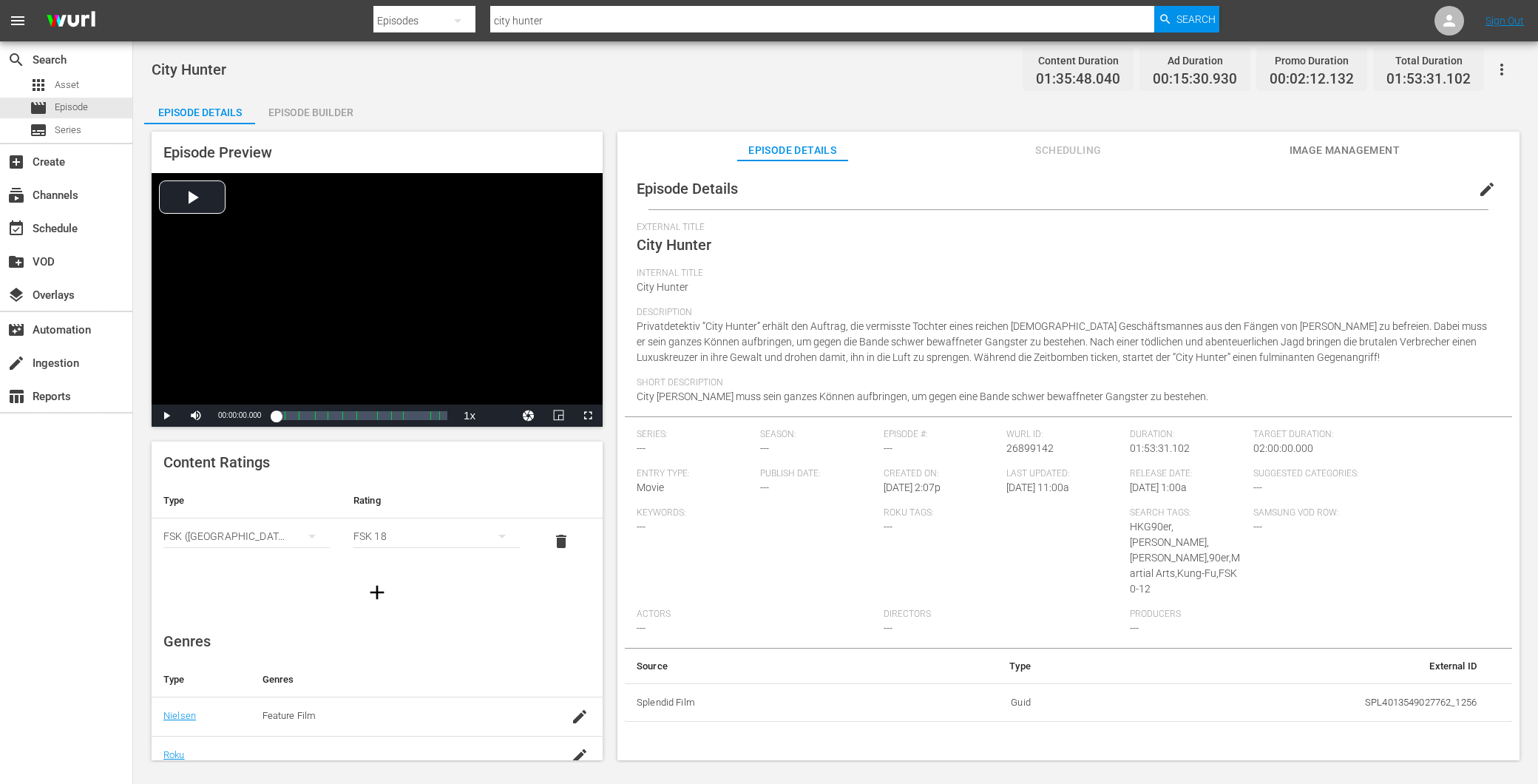
click at [1489, 197] on button "edit" at bounding box center [1487, 189] width 35 height 35
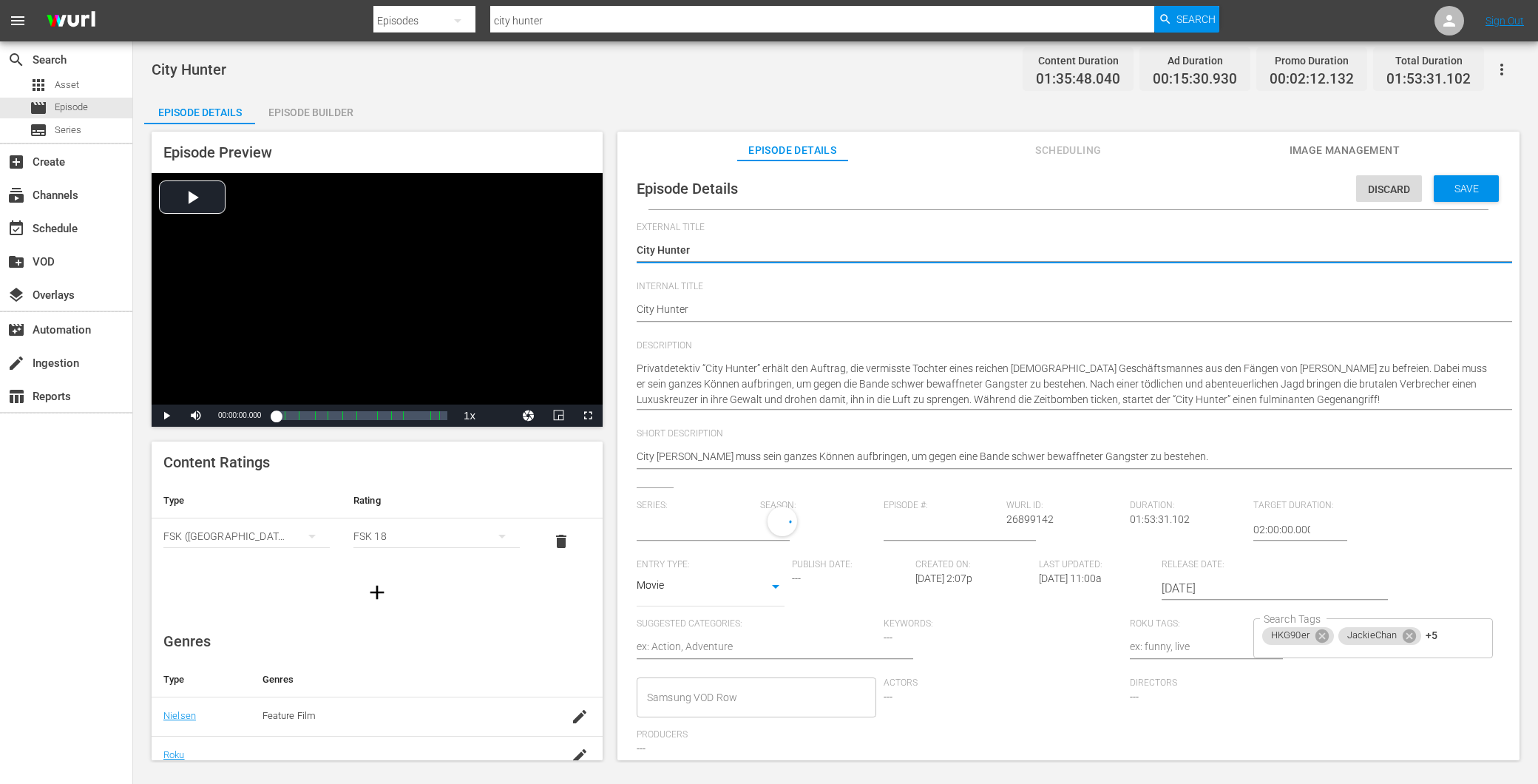
type input "No Series"
drag, startPoint x: 1426, startPoint y: 636, endPoint x: 1403, endPoint y: 658, distance: 31.8
click at [1428, 636] on span "+5" at bounding box center [1431, 639] width 11 height 12
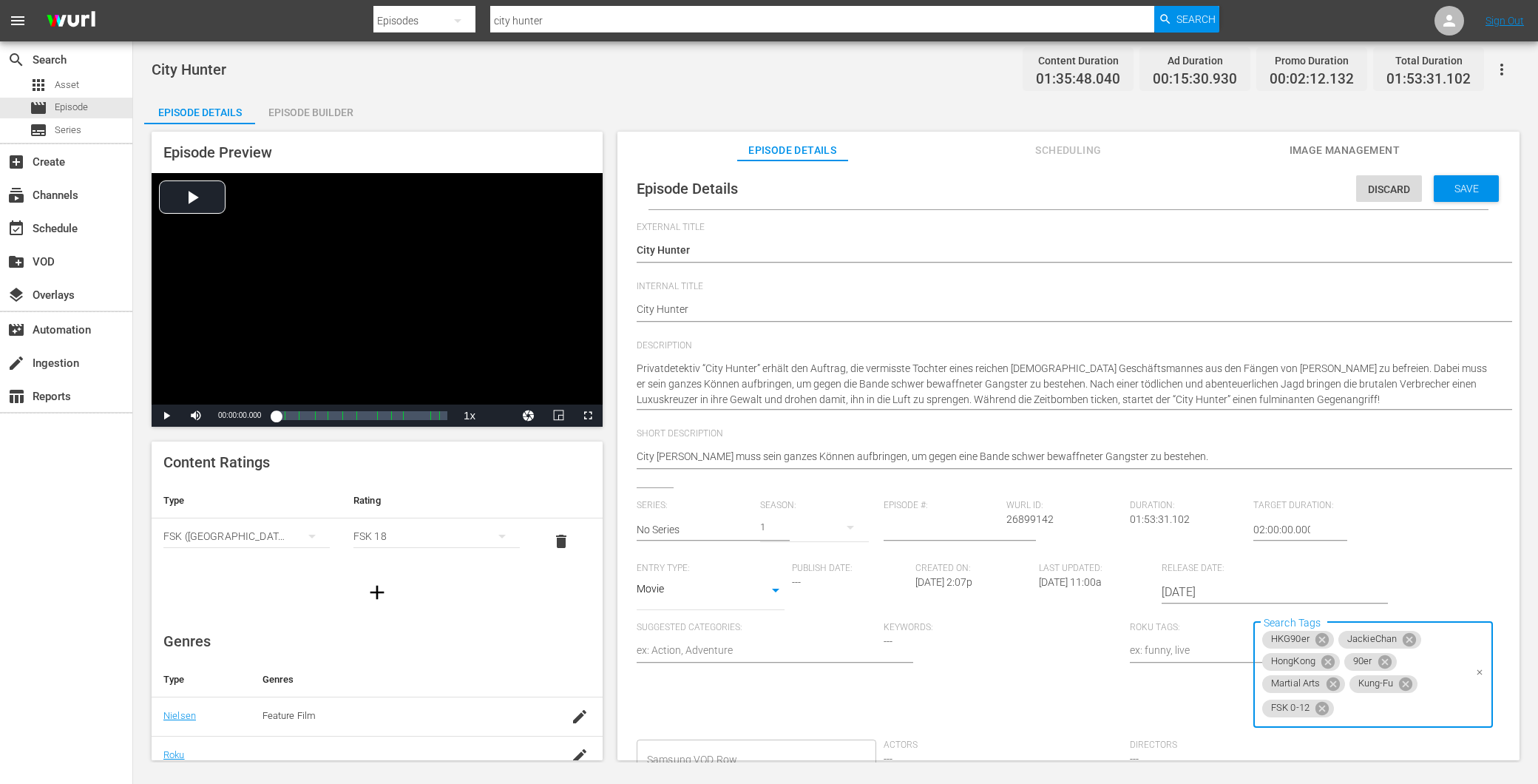
click at [1317, 713] on icon at bounding box center [1322, 708] width 16 height 16
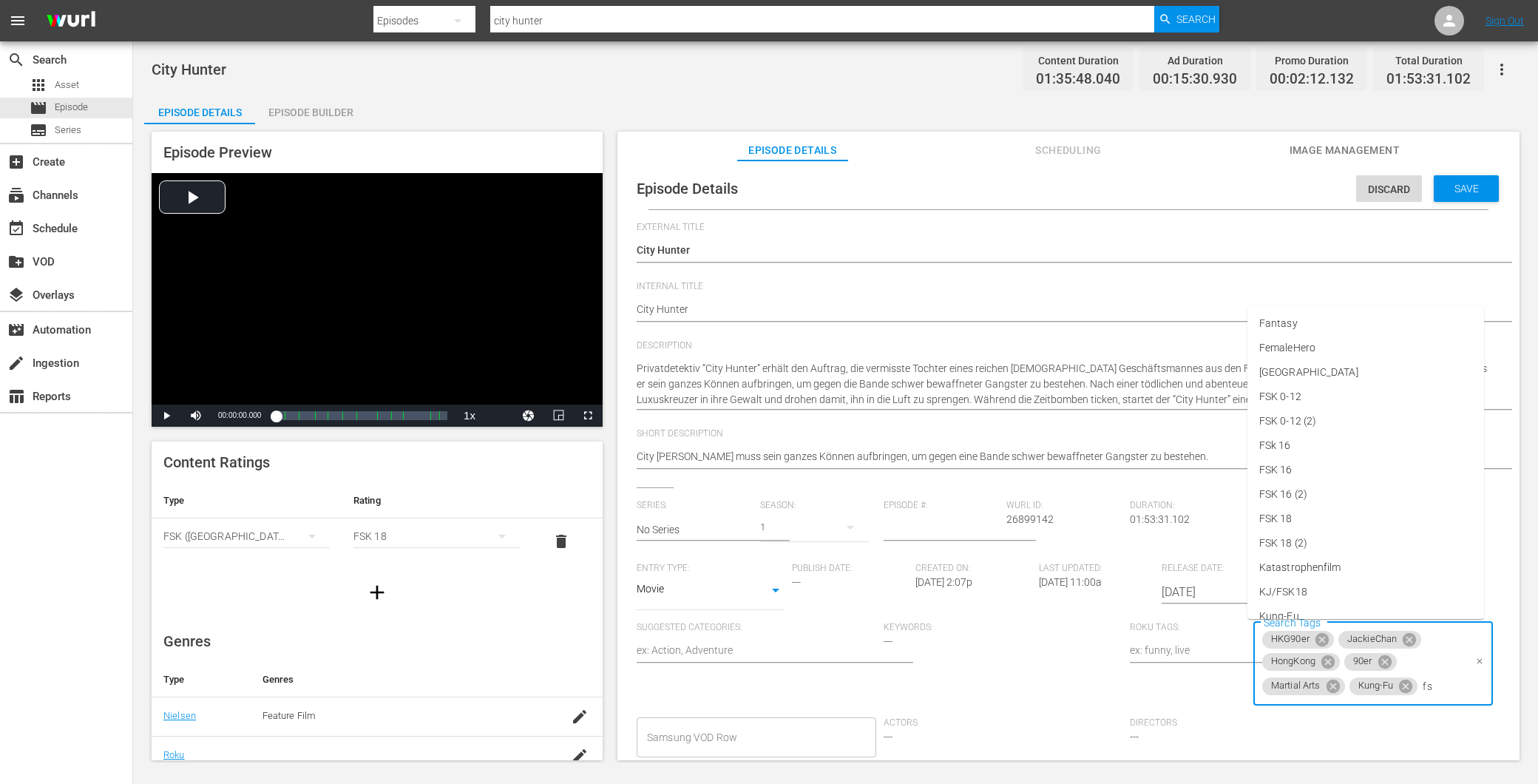
type input "fsk"
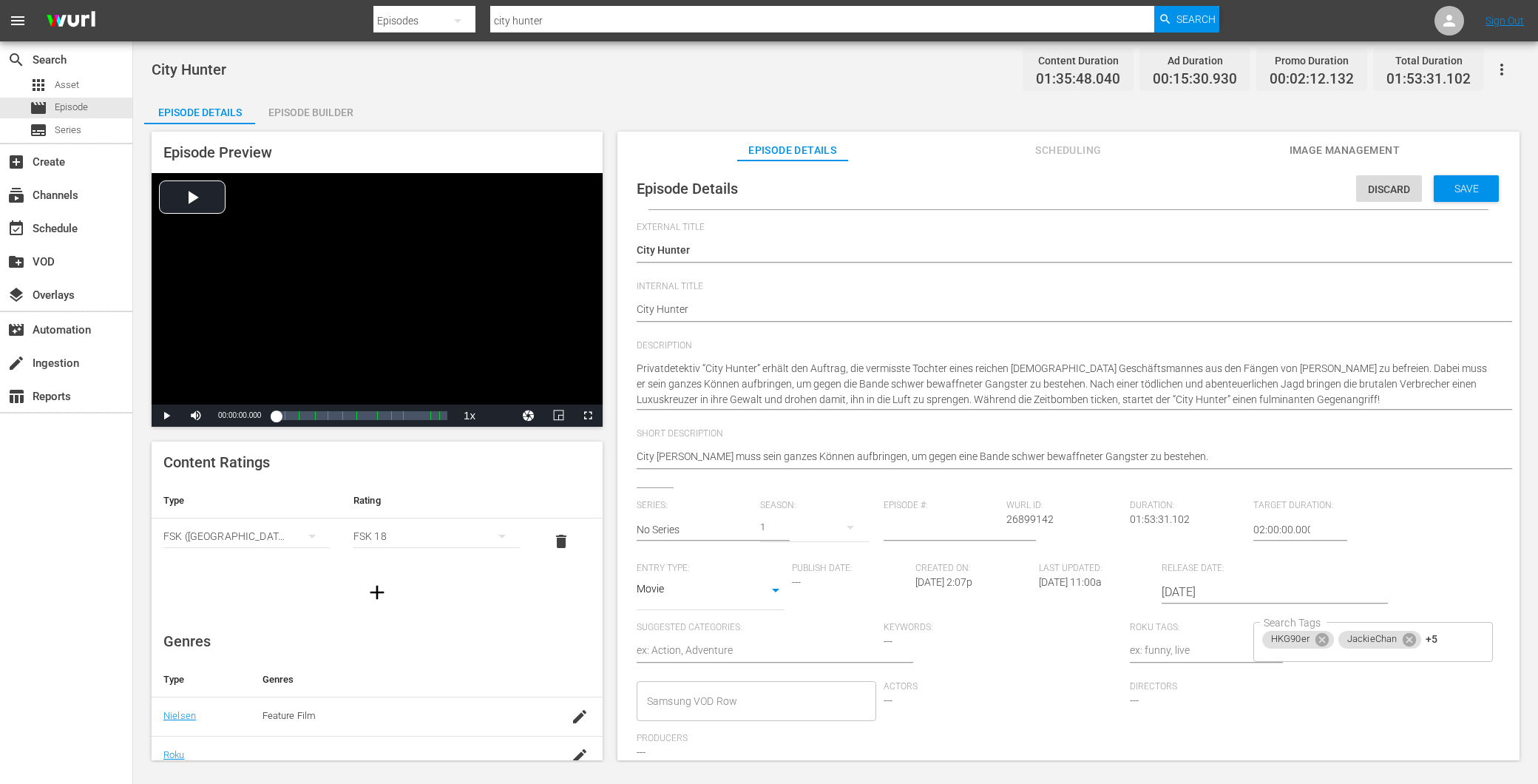
click at [1469, 205] on div "Episode Details Discard Save" at bounding box center [1069, 188] width 888 height 41
click at [1461, 183] on span "Save" at bounding box center [1467, 188] width 48 height 11
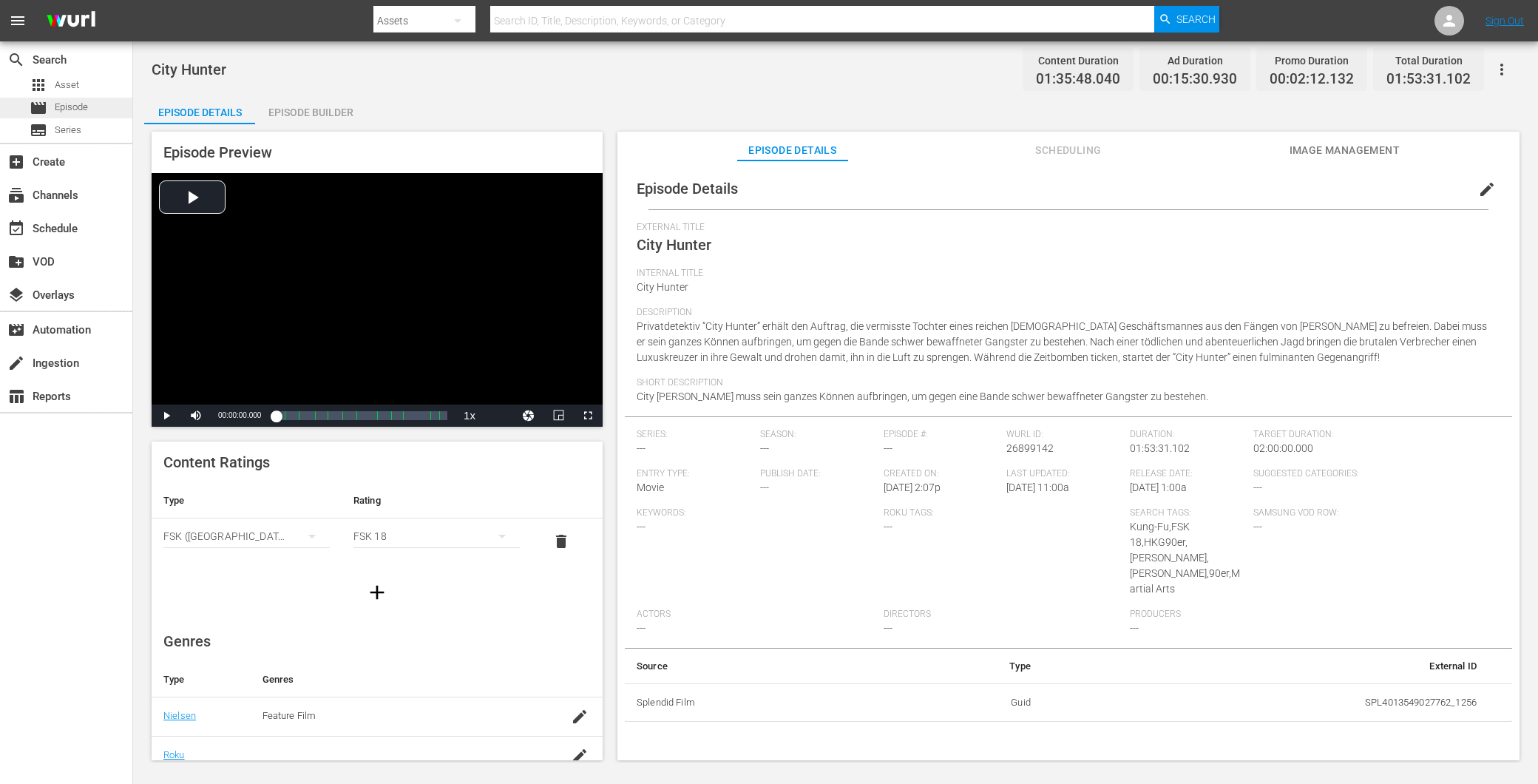
click at [83, 114] on span "Episode" at bounding box center [71, 106] width 33 height 15
